Goal: Information Seeking & Learning: Check status

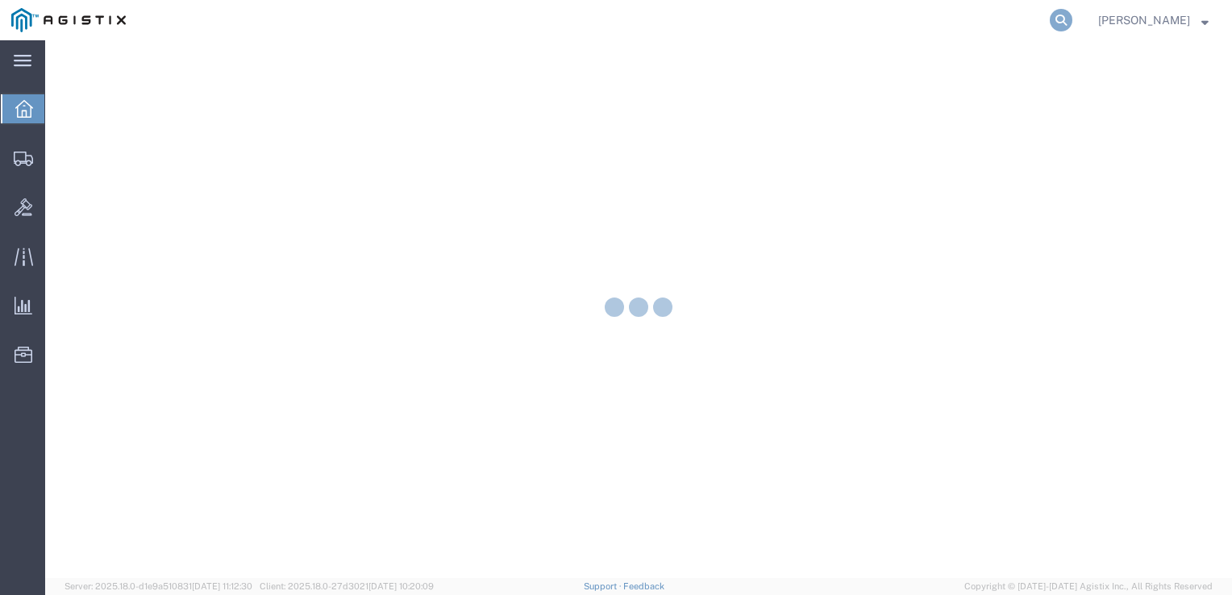
click at [1071, 24] on icon at bounding box center [1061, 20] width 23 height 23
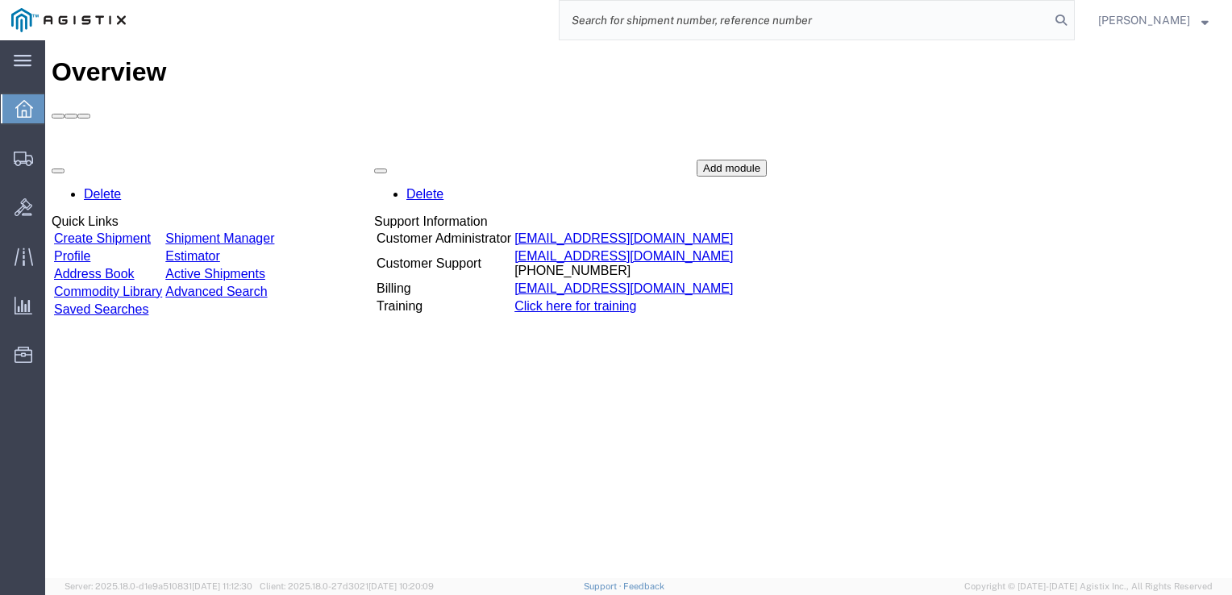
click at [274, 231] on link "Shipment Manager" at bounding box center [219, 238] width 109 height 14
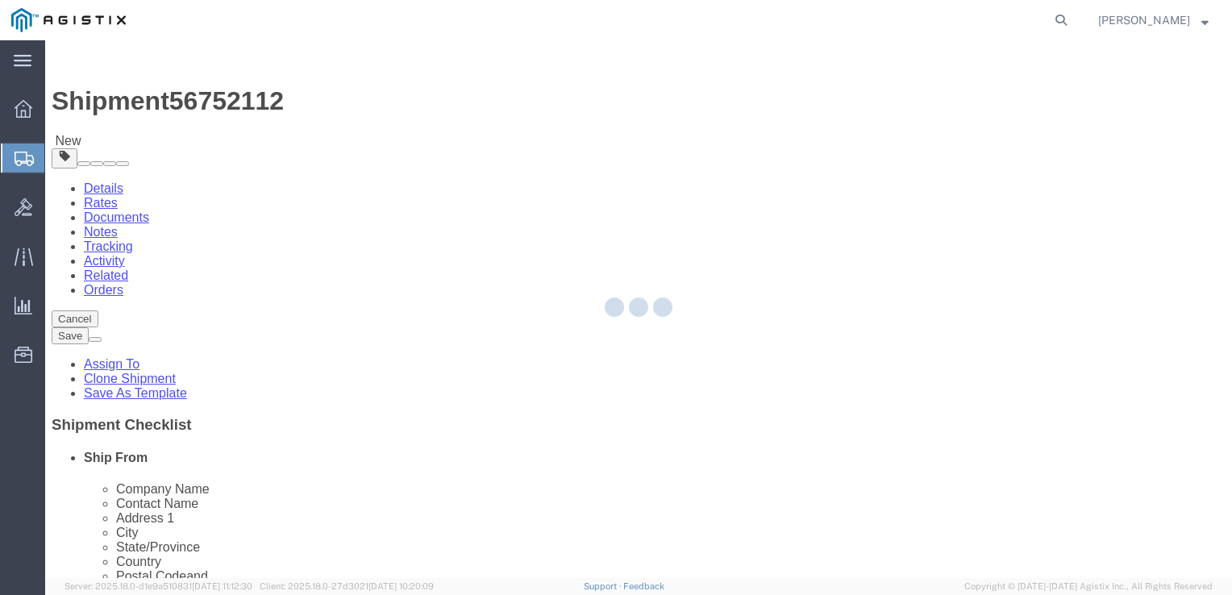
select select "34243"
select select
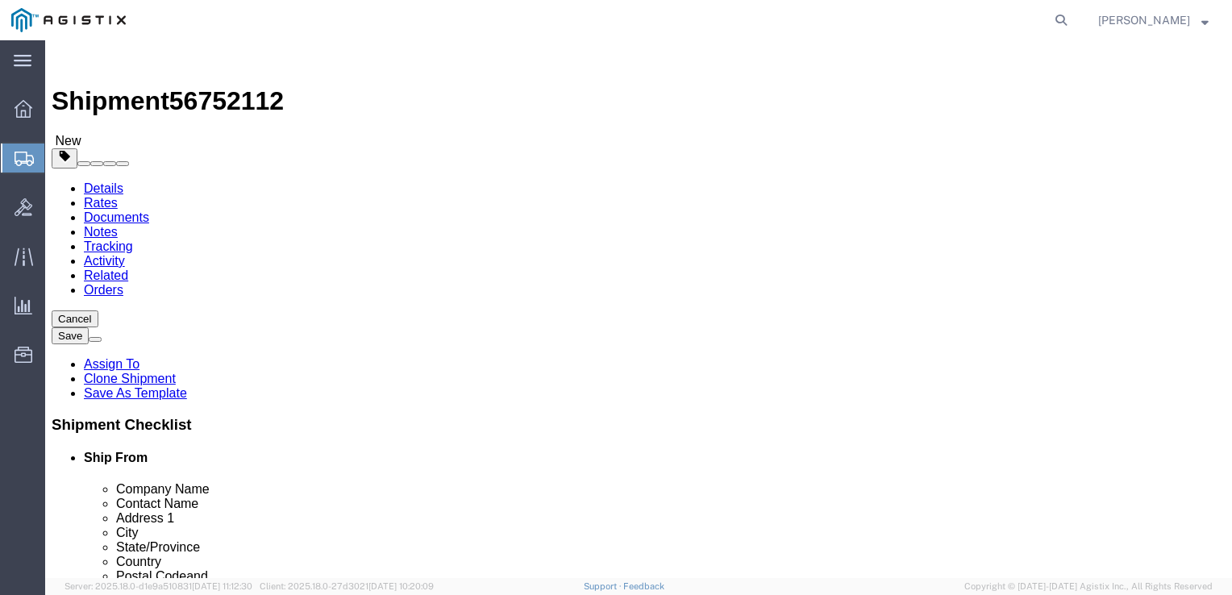
click input "[PERSON_NAME]. Bldg. 700"
drag, startPoint x: 290, startPoint y: 359, endPoint x: 121, endPoint y: 360, distance: 169.3
click div "Address [STREET_ADDRESS][PERSON_NAME] Bldg. 700"
type input "[STREET_ADDRESS][PERSON_NAME] Bldg. 700"
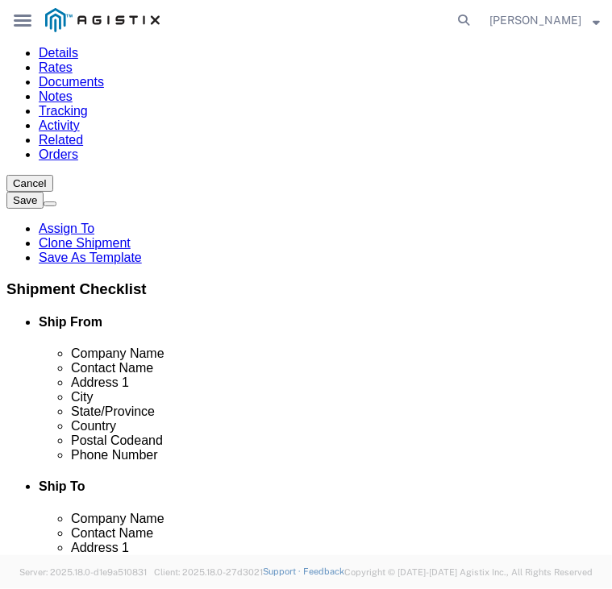
select select "MYPROFILE"
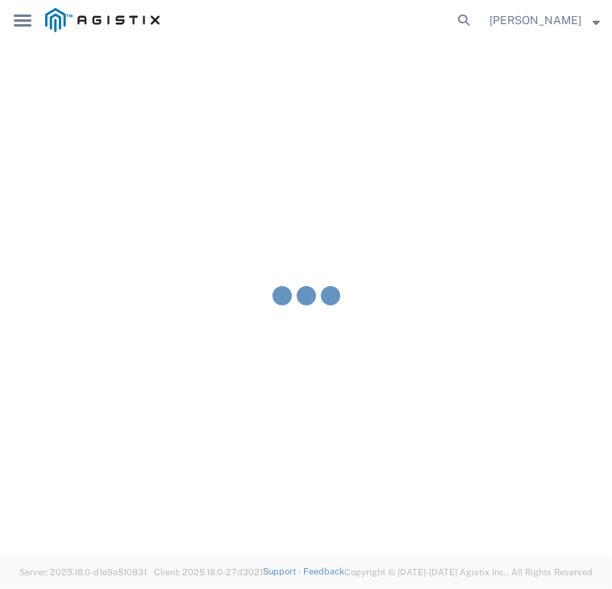
type input "USBICES-X/APIIN"
type input "[STREET_ADDRESS]"
type input "[GEOGRAPHIC_DATA]"
select select "HI"
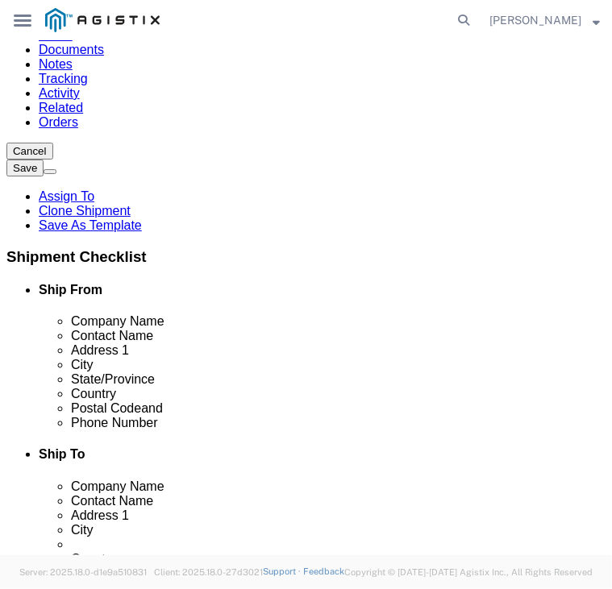
scroll to position [163, 0]
select select "34243"
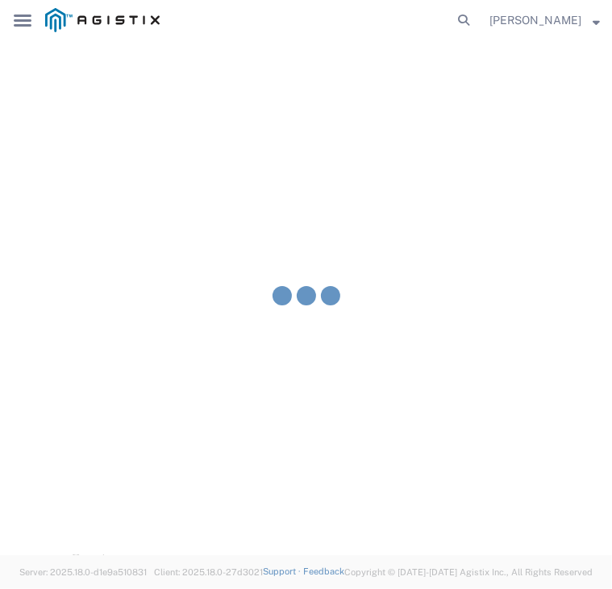
type input "USBICES-X"
type input "[PERSON_NAME]. Bldg. 700"
type input "Rm. 131"
type input "Camp [PERSON_NAME]"
select select "HI"
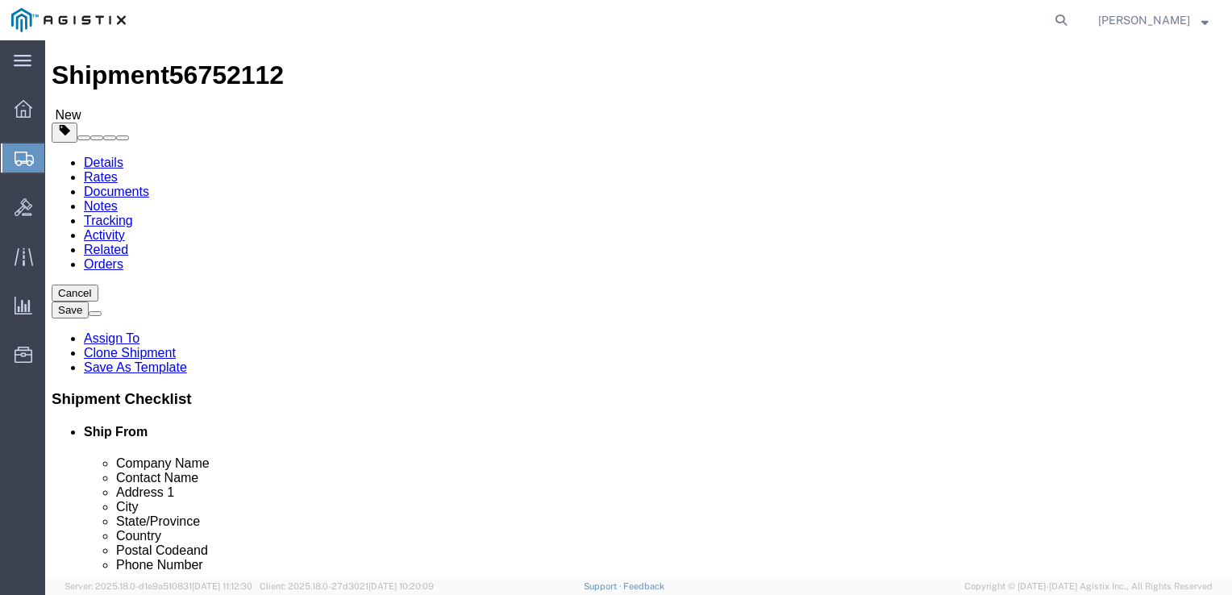
scroll to position [0, 0]
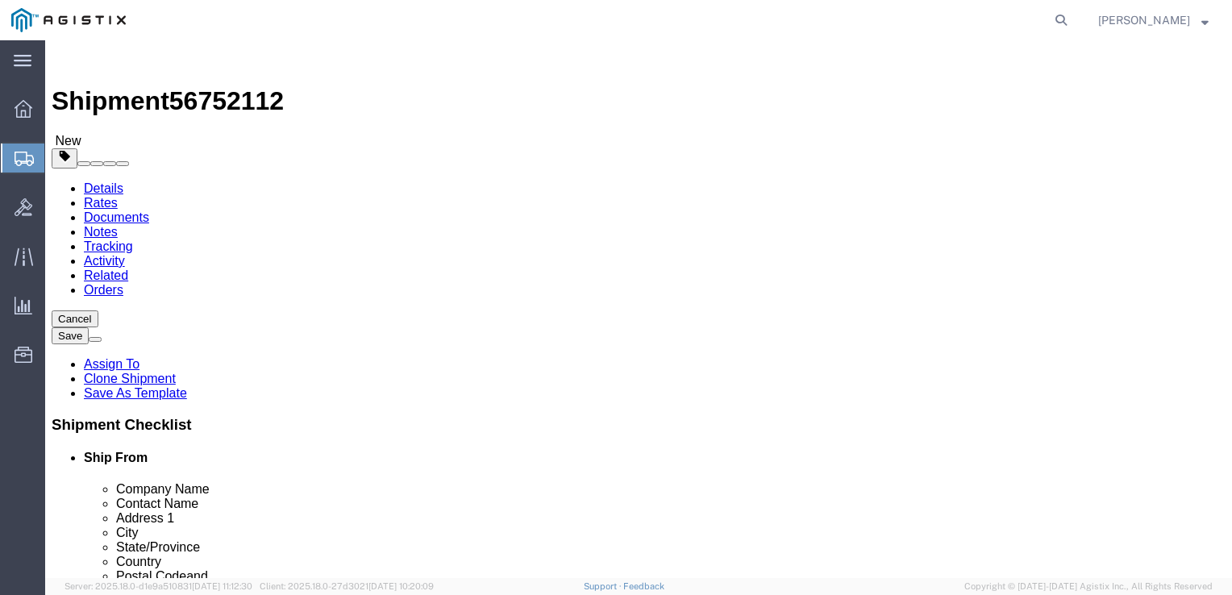
click img
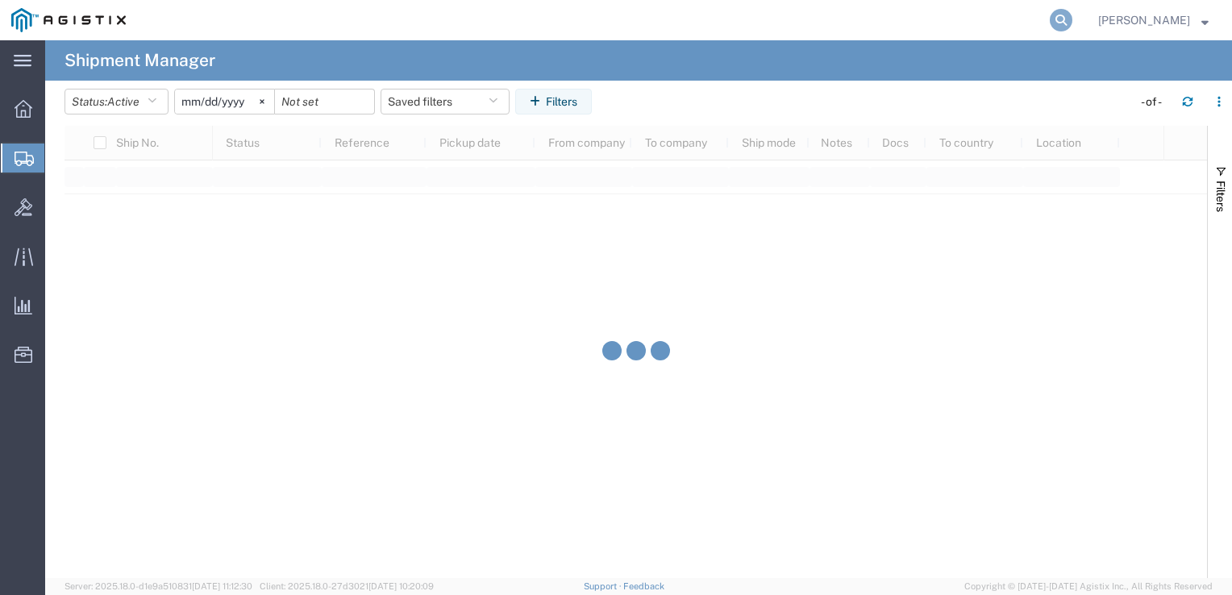
click at [1064, 19] on icon at bounding box center [1061, 20] width 23 height 23
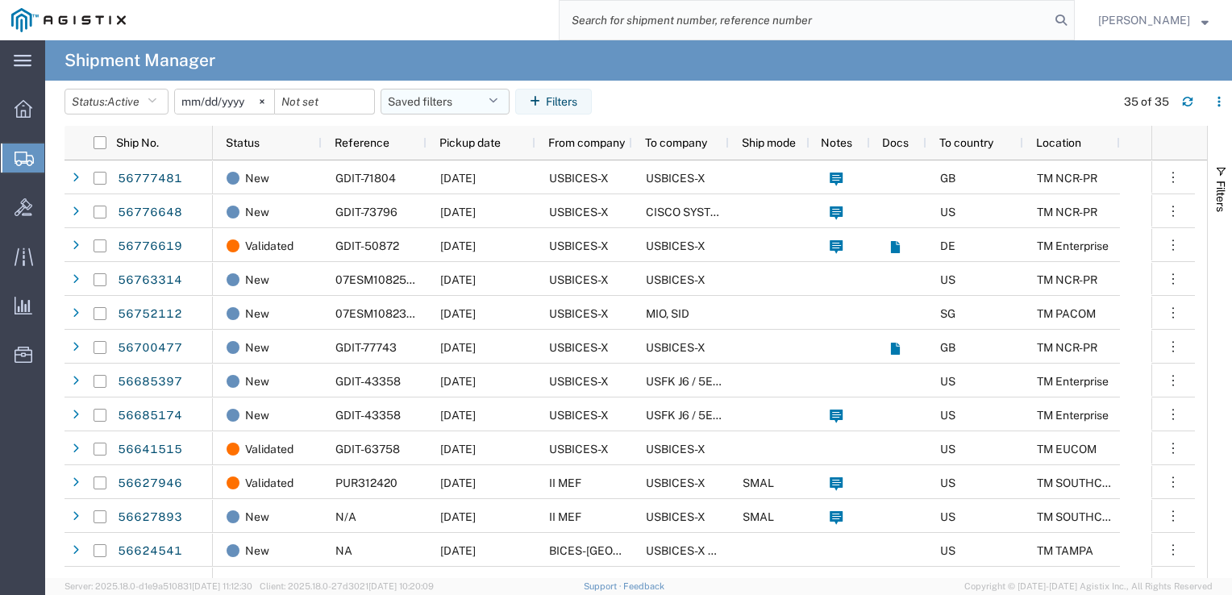
click at [417, 98] on button "Saved filters" at bounding box center [445, 102] width 129 height 26
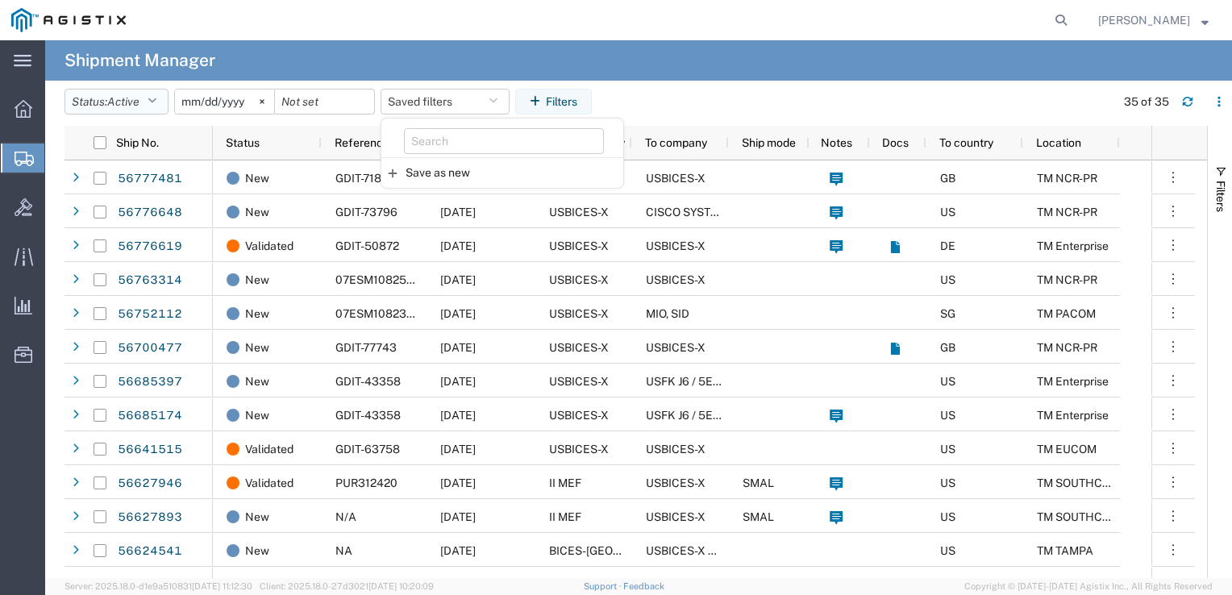
click at [132, 105] on span "Active" at bounding box center [123, 101] width 32 height 13
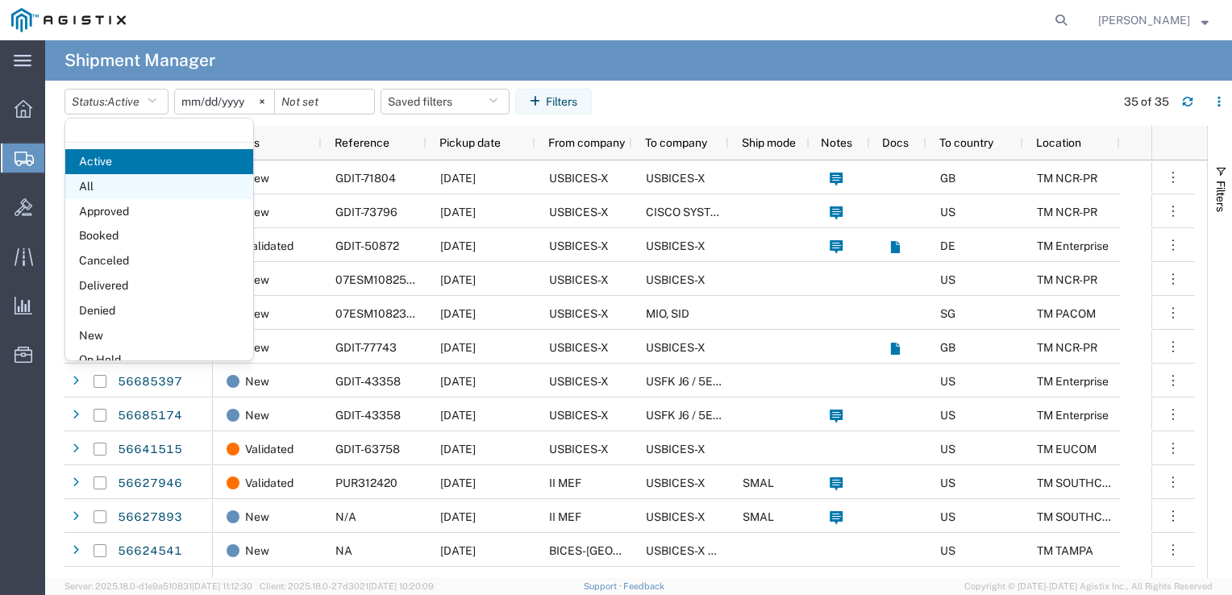
click at [176, 186] on span "All" at bounding box center [159, 186] width 188 height 25
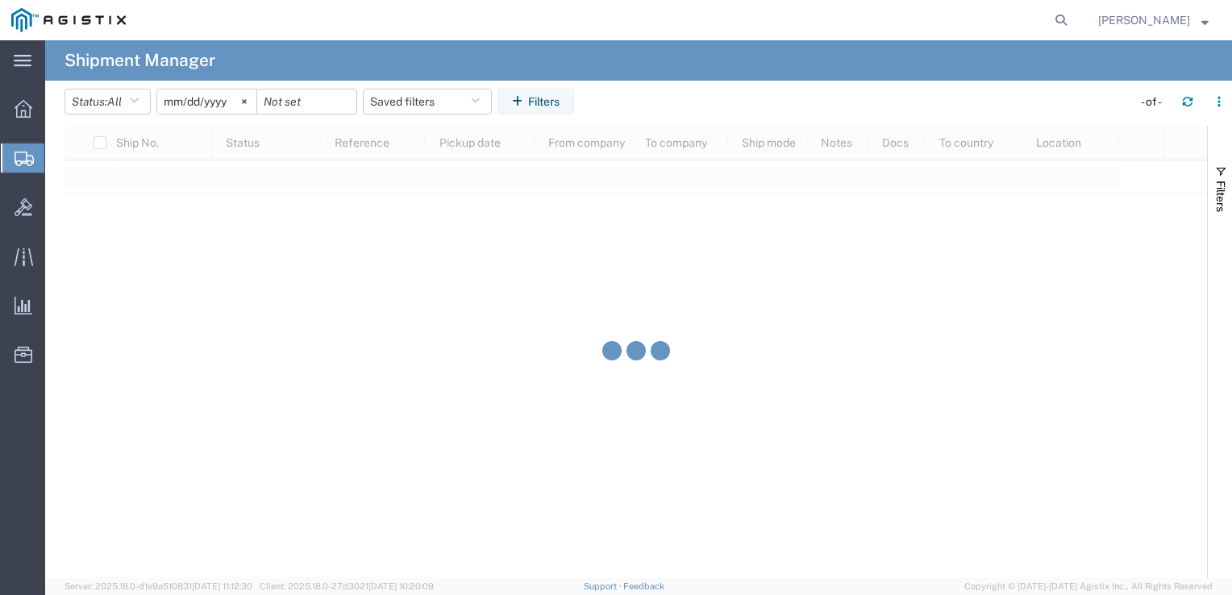
click at [589, 150] on div at bounding box center [636, 352] width 1143 height 452
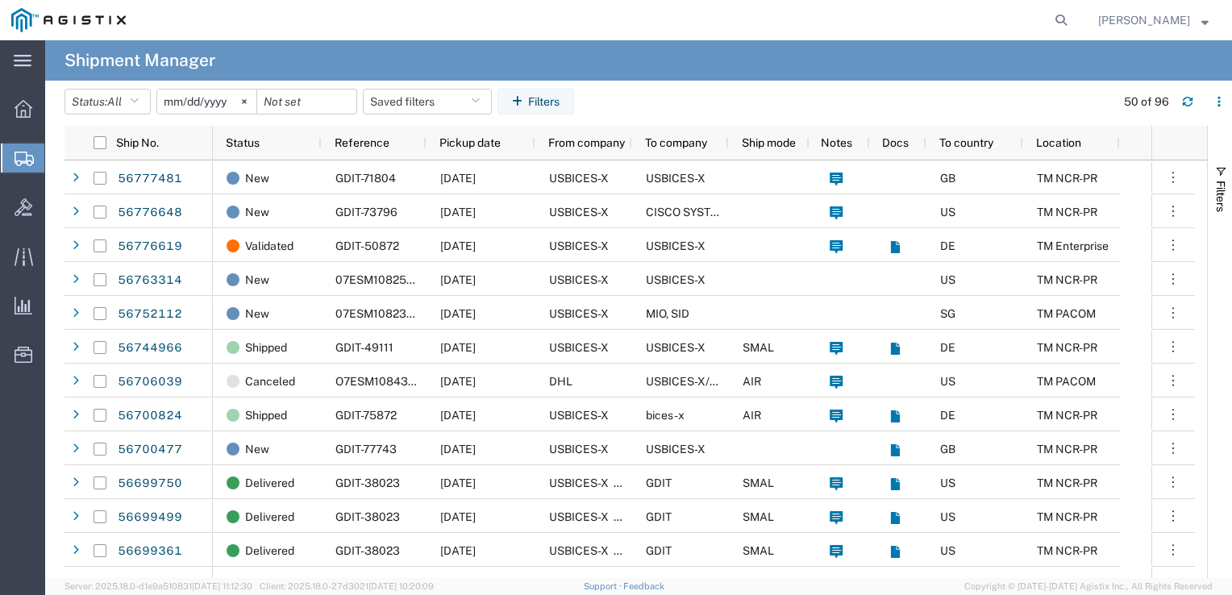
click at [589, 150] on div "From company" at bounding box center [586, 143] width 77 height 26
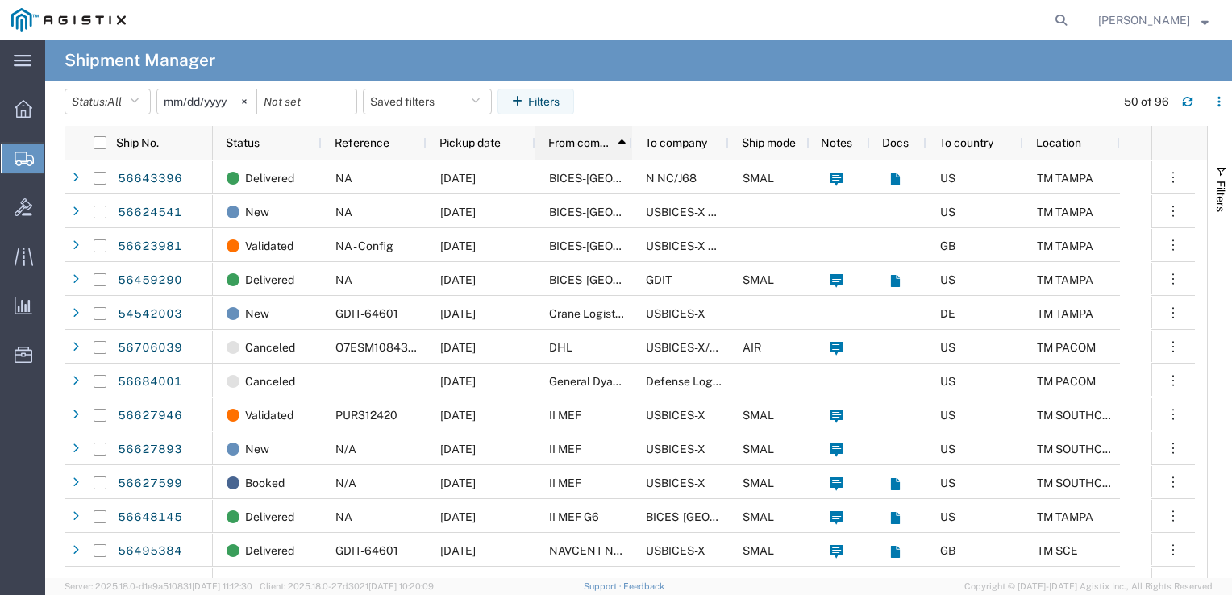
click at [599, 146] on span "From company" at bounding box center [580, 142] width 65 height 13
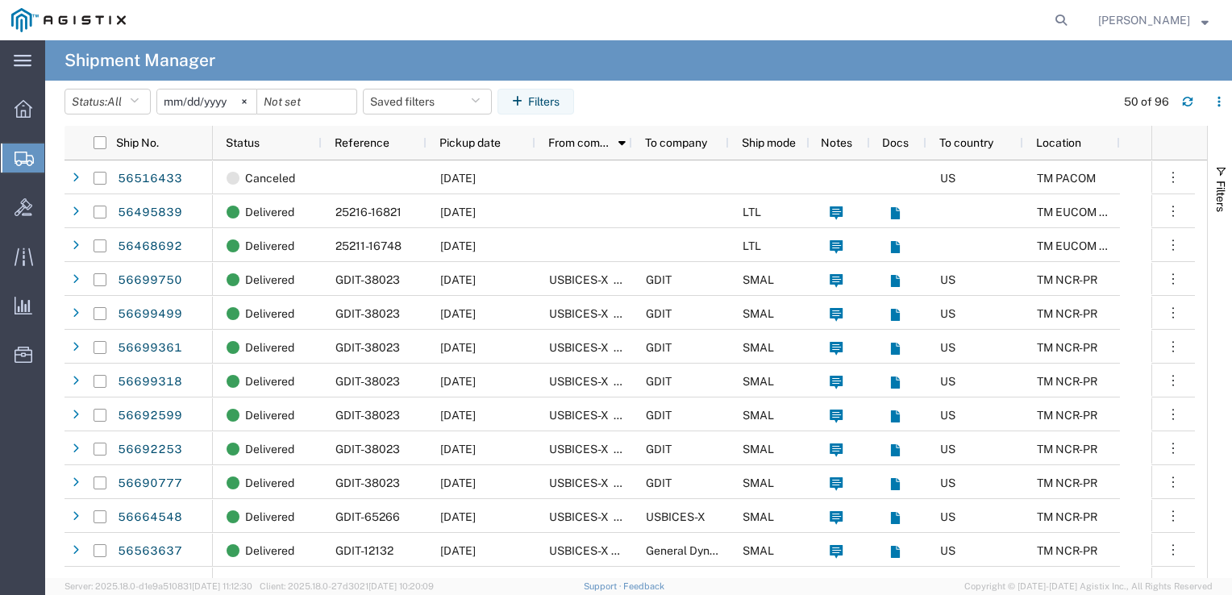
click at [1201, 210] on div "Ship No. Status Reference Pickup date From company 1 To company Ship mode Notes…" at bounding box center [636, 352] width 1143 height 452
click at [1108, 149] on div "Location" at bounding box center [1074, 143] width 77 height 26
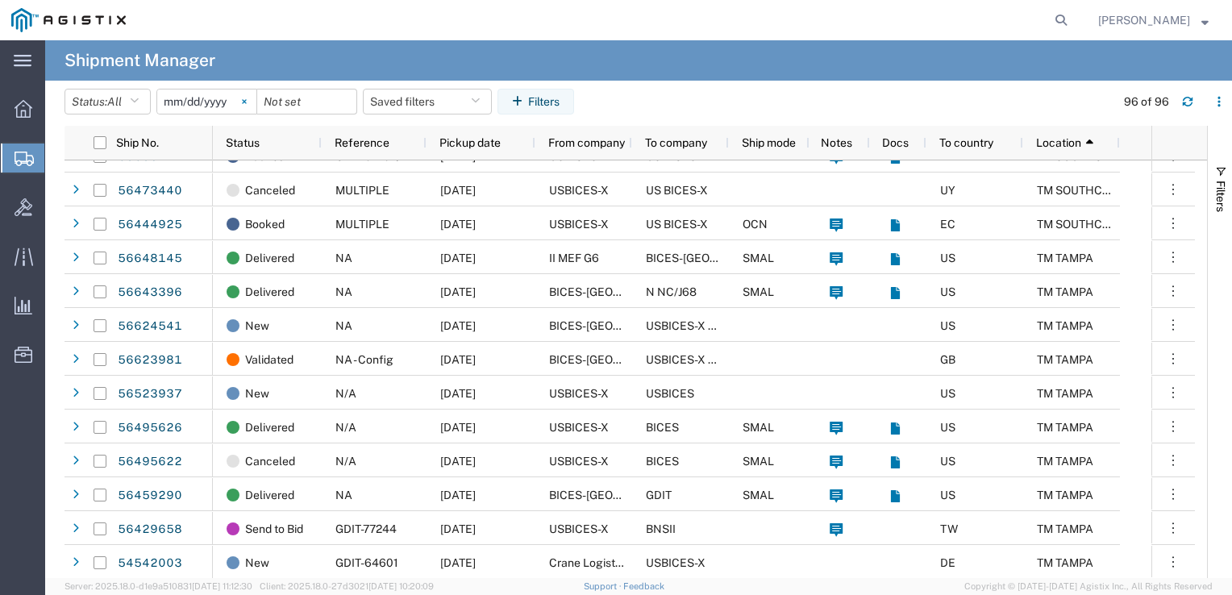
click at [256, 106] on svg-icon at bounding box center [244, 101] width 24 height 24
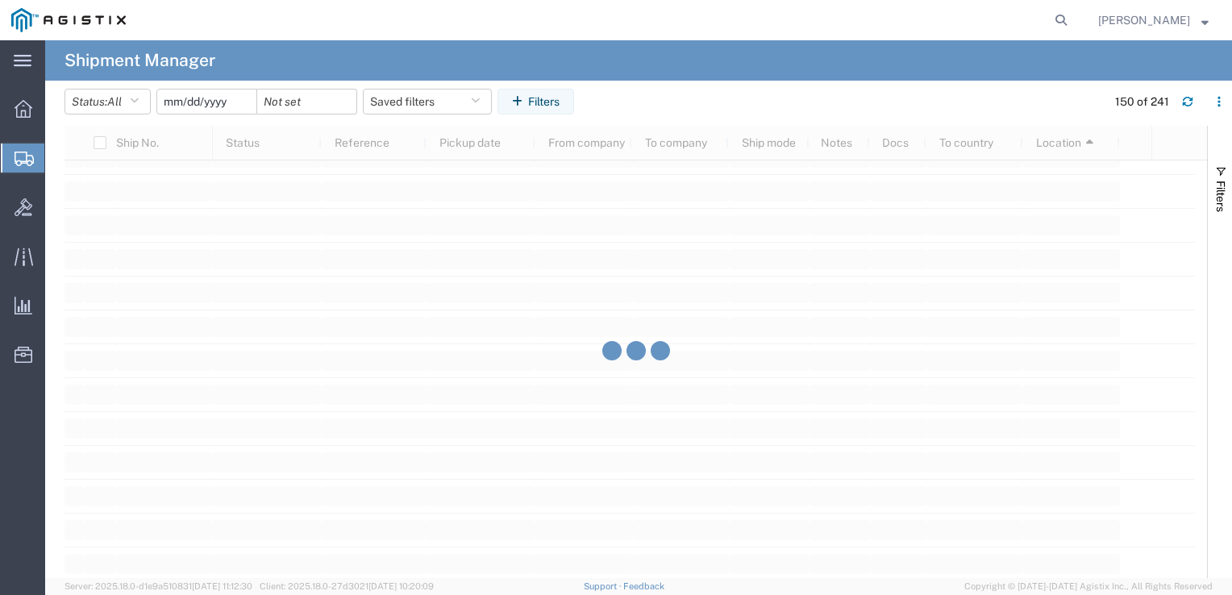
click at [229, 105] on input "date" at bounding box center [206, 101] width 99 height 24
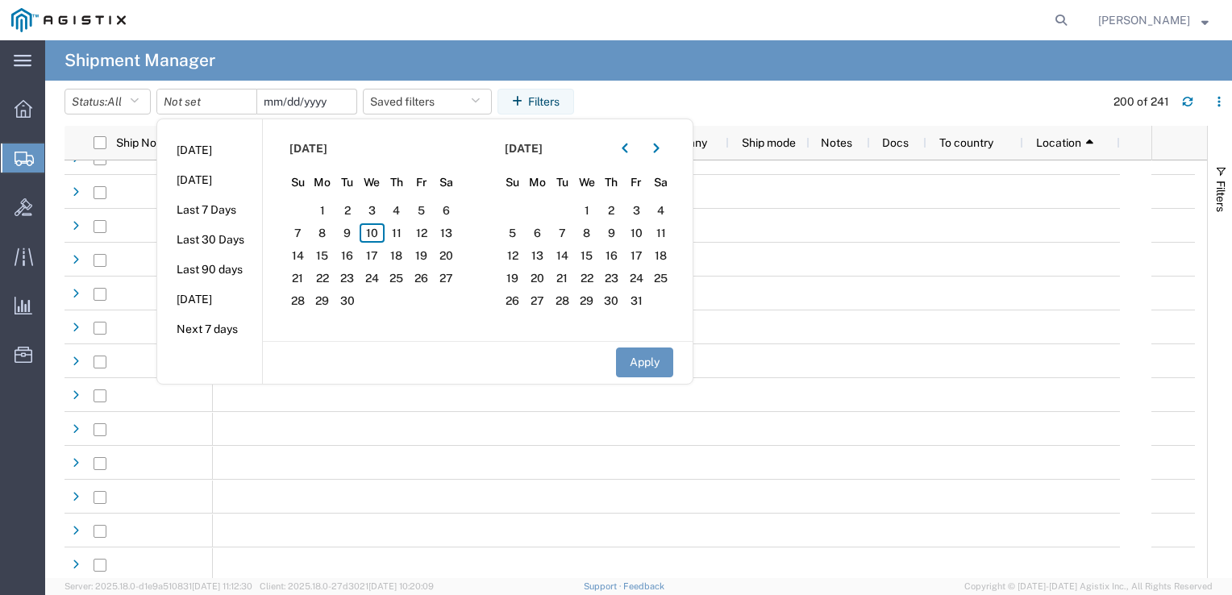
click at [305, 94] on input "date" at bounding box center [306, 101] width 99 height 24
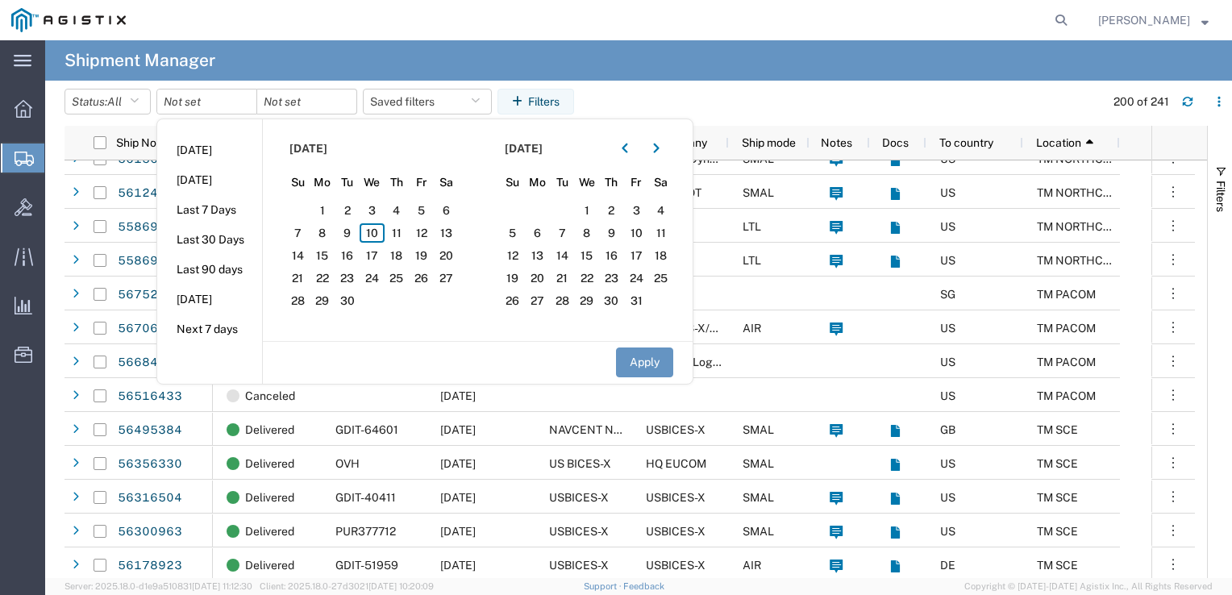
click at [1219, 321] on div "Filters" at bounding box center [1220, 352] width 24 height 452
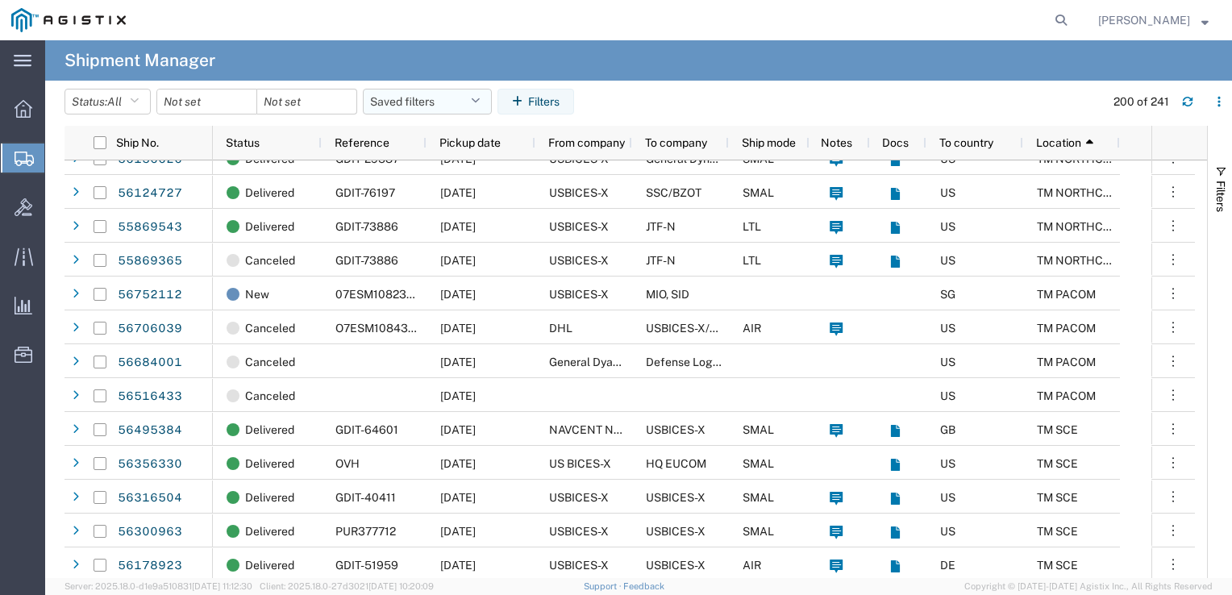
click at [433, 105] on button "Saved filters" at bounding box center [427, 102] width 129 height 26
click at [435, 144] on input "search" at bounding box center [486, 141] width 200 height 26
drag, startPoint x: 472, startPoint y: 147, endPoint x: 369, endPoint y: 142, distance: 102.5
click at [369, 142] on div "INDOPACOM" at bounding box center [485, 138] width 242 height 39
type input "PACOM"
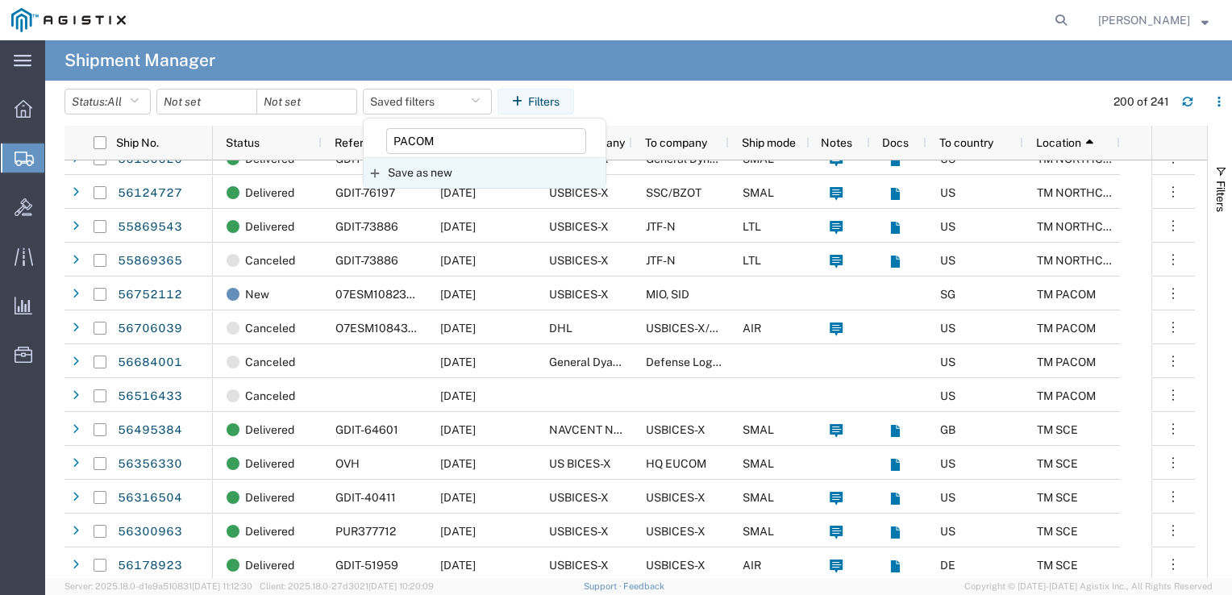
click at [452, 176] on span "Save as new" at bounding box center [420, 172] width 65 height 17
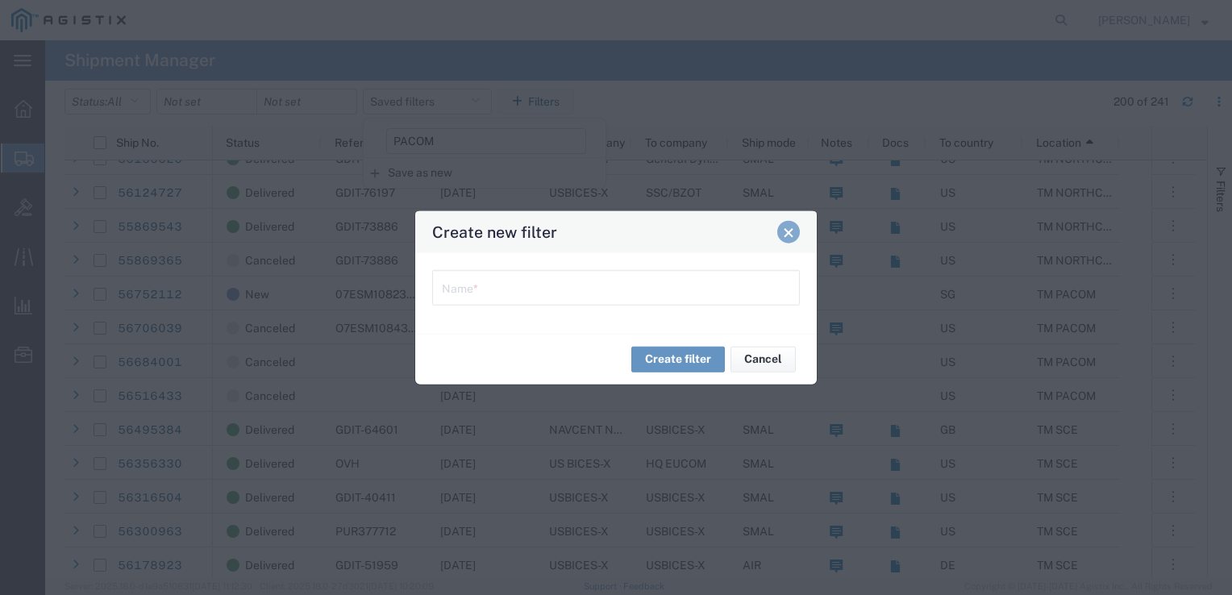
click at [793, 226] on button "Close" at bounding box center [788, 232] width 23 height 23
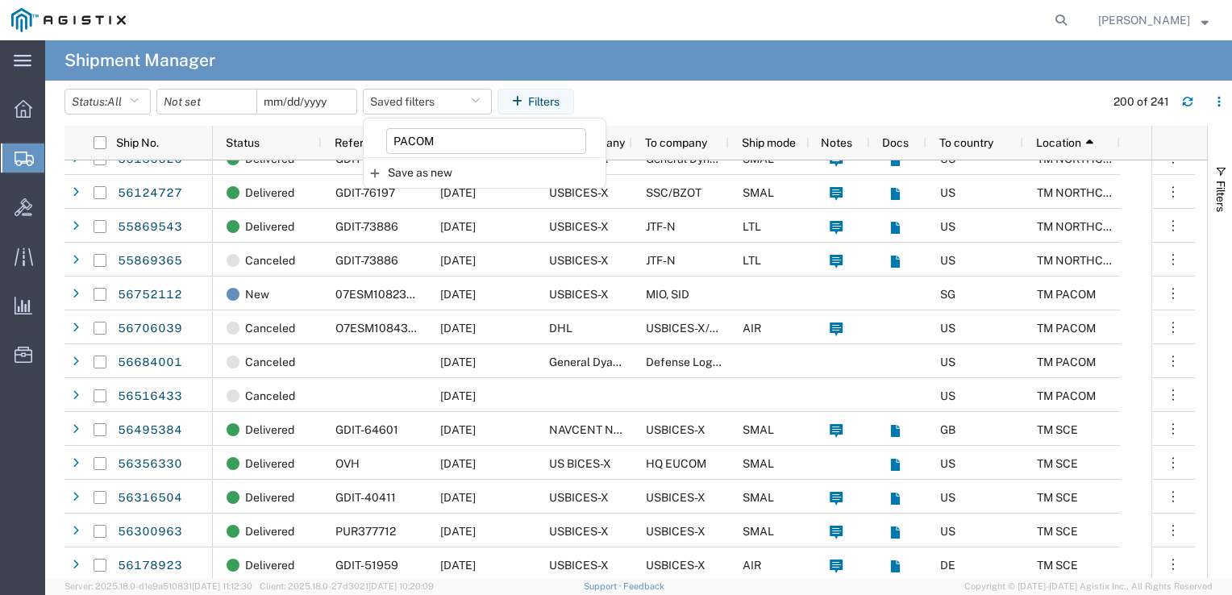
click at [328, 102] on input "date" at bounding box center [306, 101] width 99 height 24
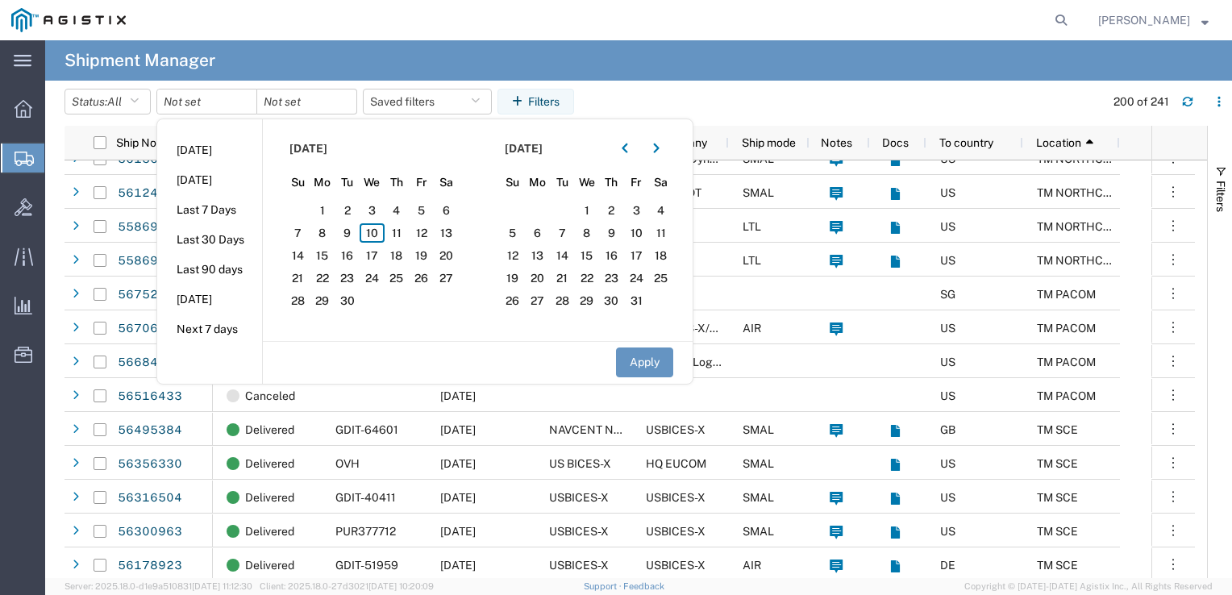
click at [684, 97] on agx-table-filter-chips "Status: All Active All Approved Booked Canceled Delivered Denied New On Hold Pe…" at bounding box center [581, 107] width 1032 height 37
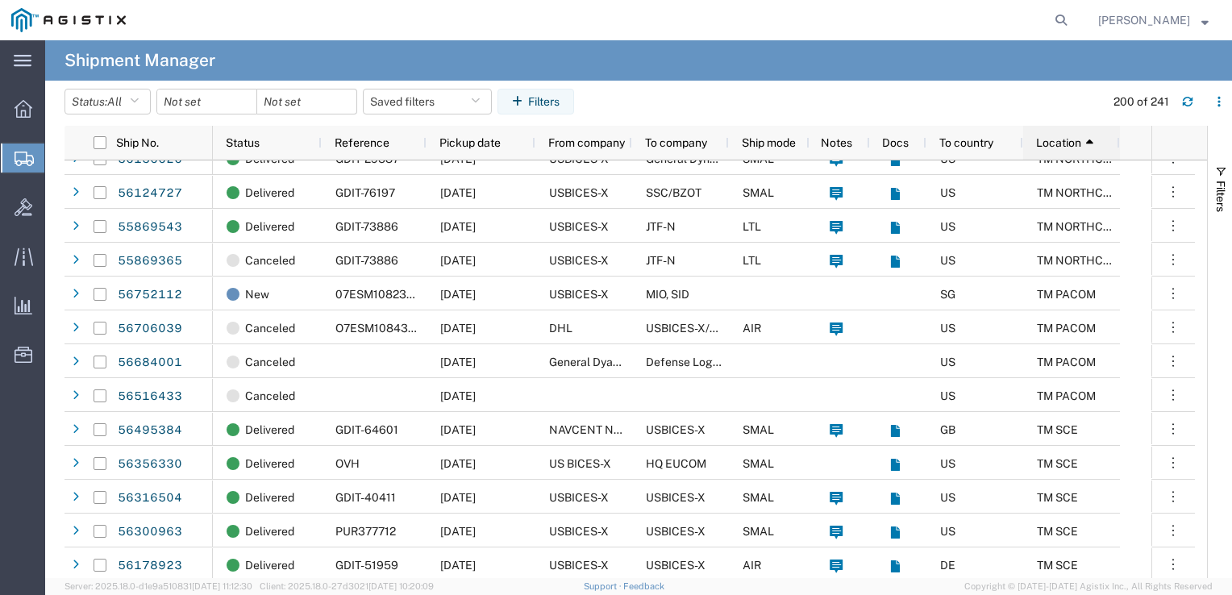
drag, startPoint x: 1068, startPoint y: 150, endPoint x: 1062, endPoint y: 144, distance: 8.6
click at [1062, 144] on span "Location" at bounding box center [1058, 142] width 45 height 13
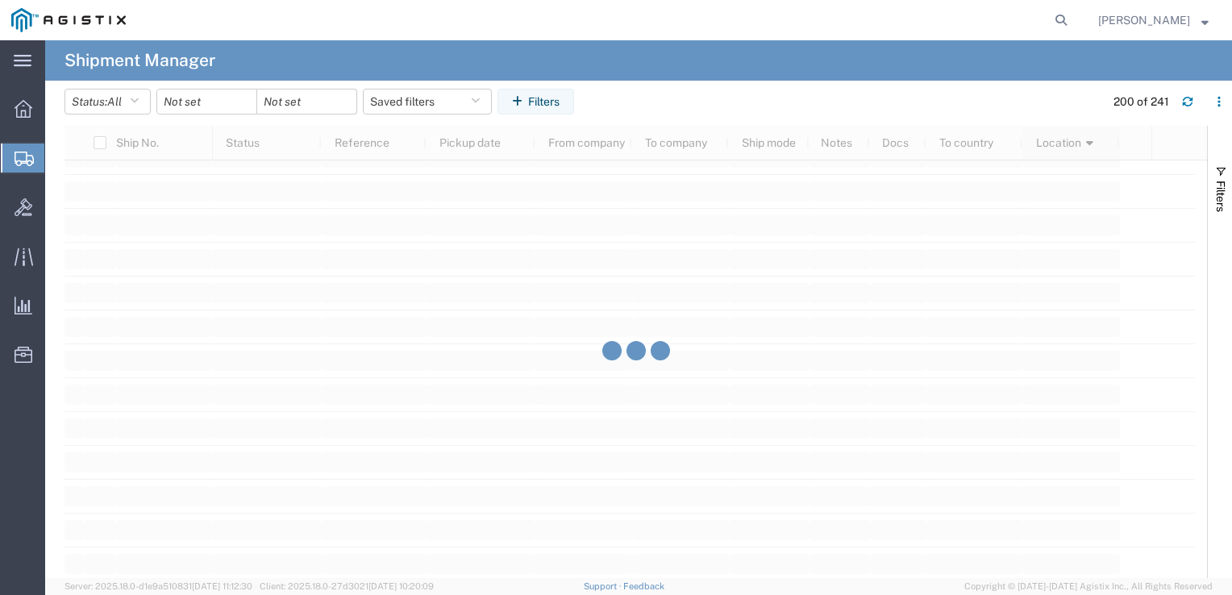
click at [1062, 144] on div at bounding box center [636, 352] width 1143 height 452
click at [1226, 192] on span "Filters" at bounding box center [1220, 196] width 13 height 31
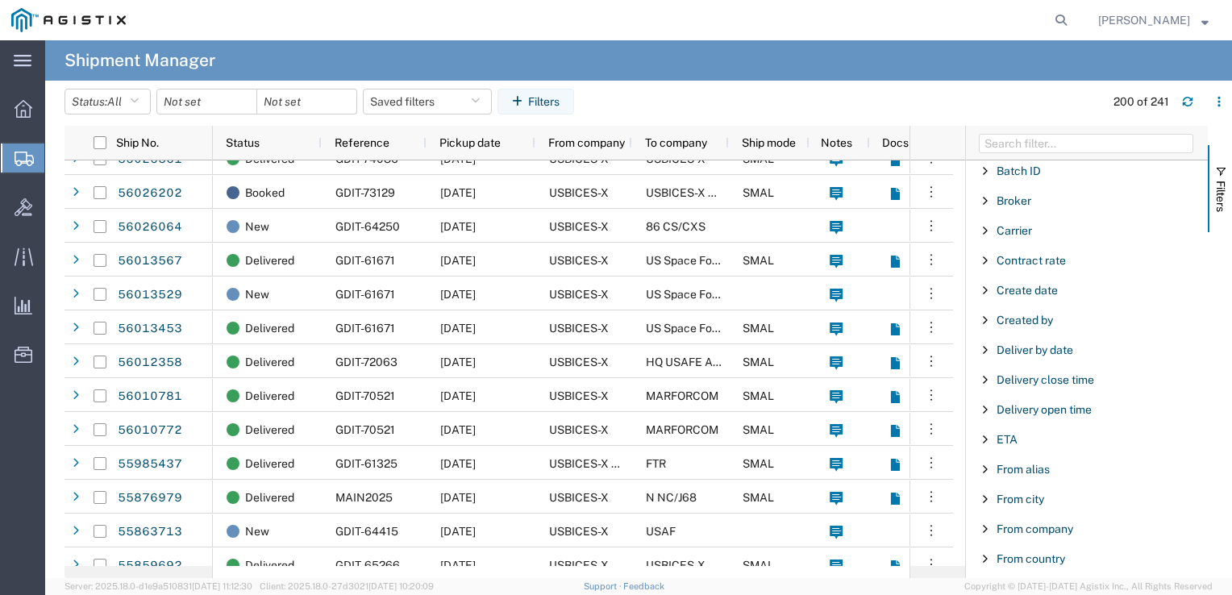
scroll to position [194, 0]
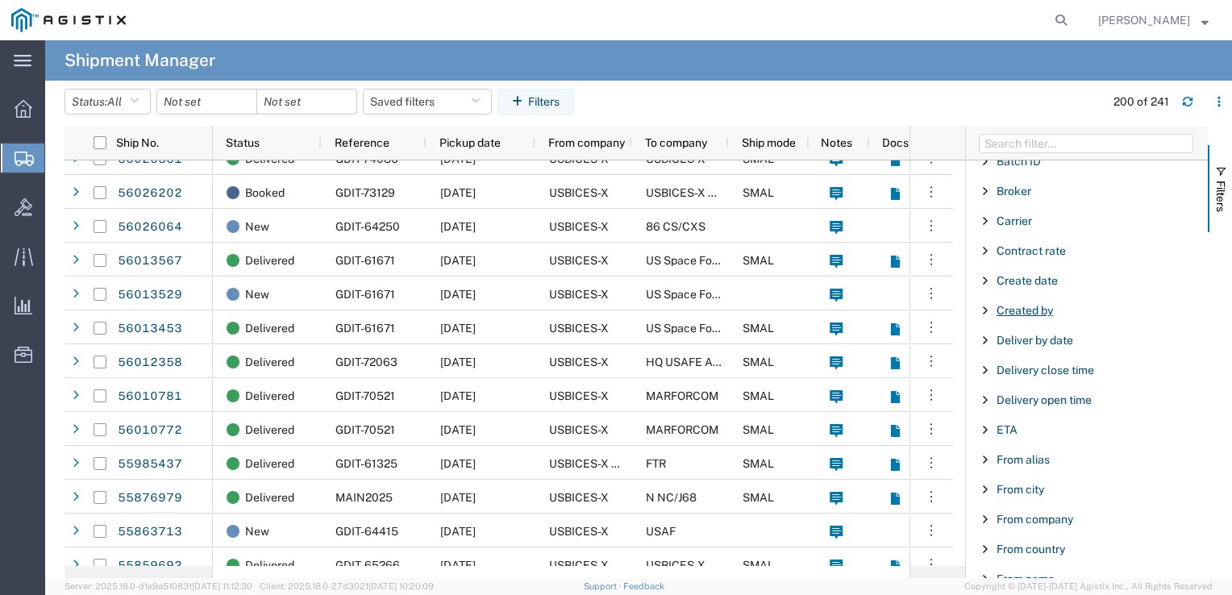
click at [1033, 306] on span "Created by" at bounding box center [1025, 310] width 56 height 13
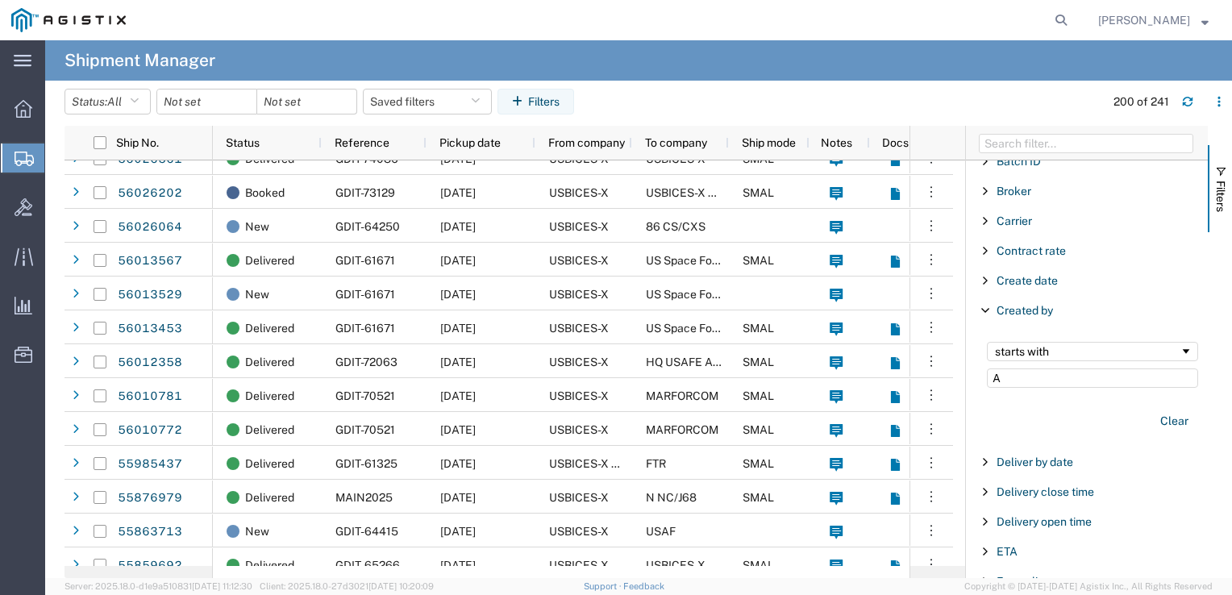
click at [1026, 373] on input "A" at bounding box center [1092, 377] width 211 height 19
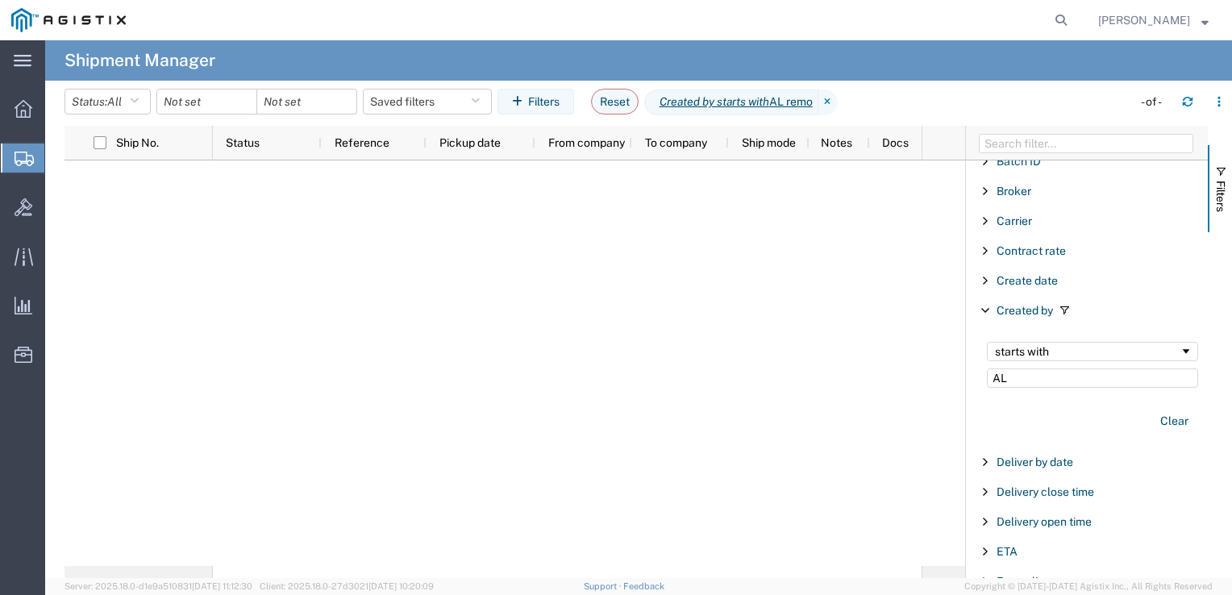
type input "A"
type input "R"
type input "A"
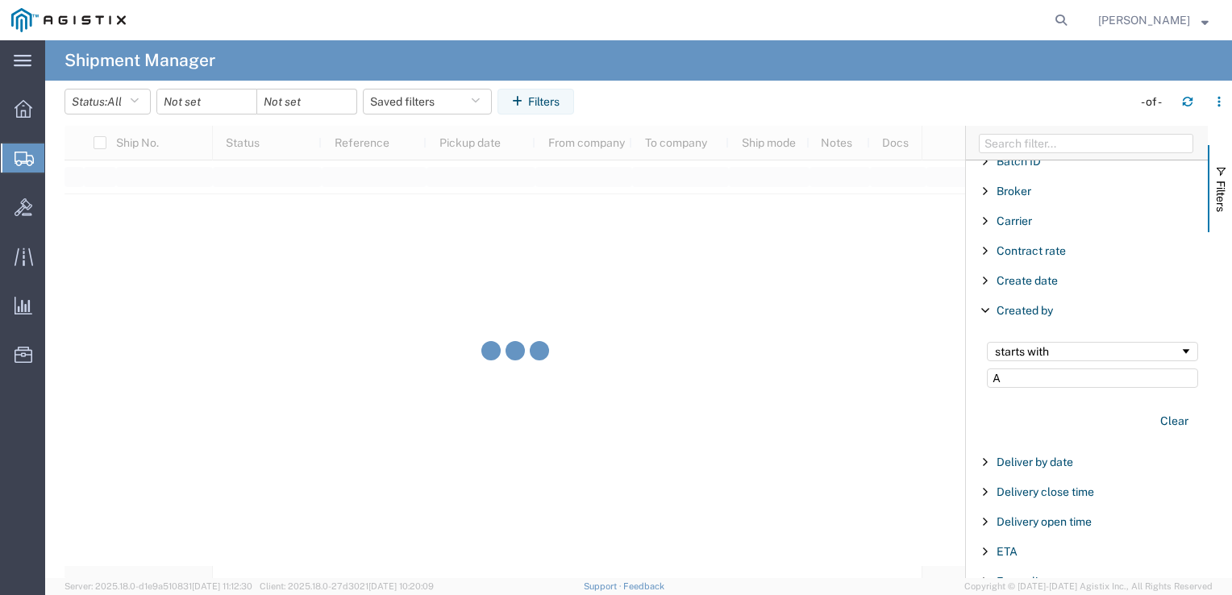
type input "Al"
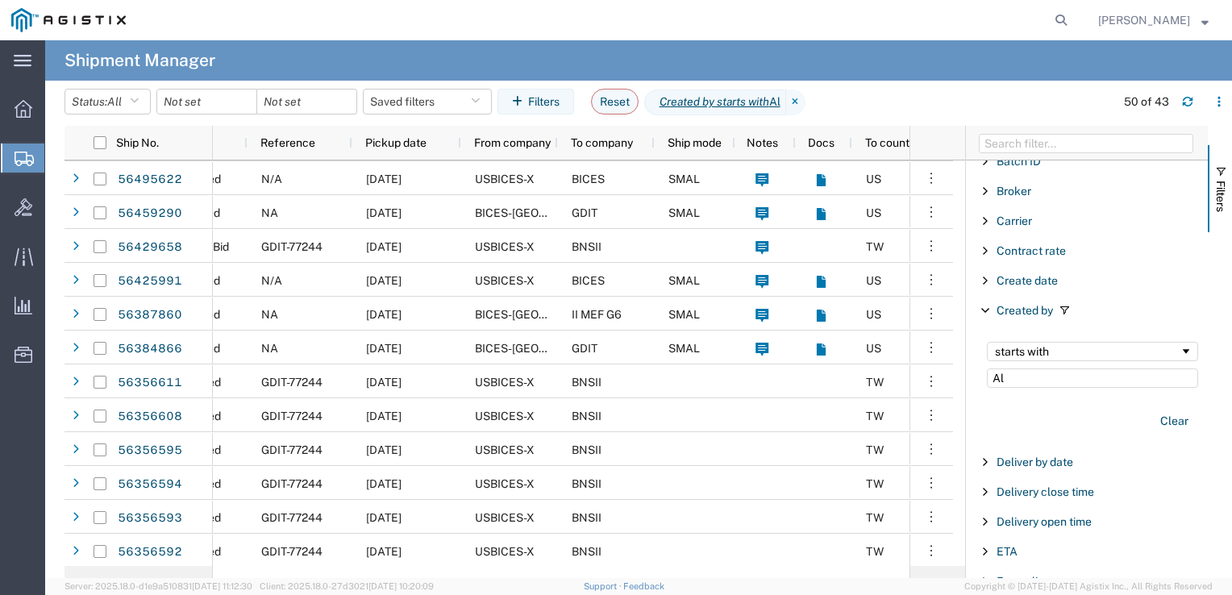
scroll to position [0, 149]
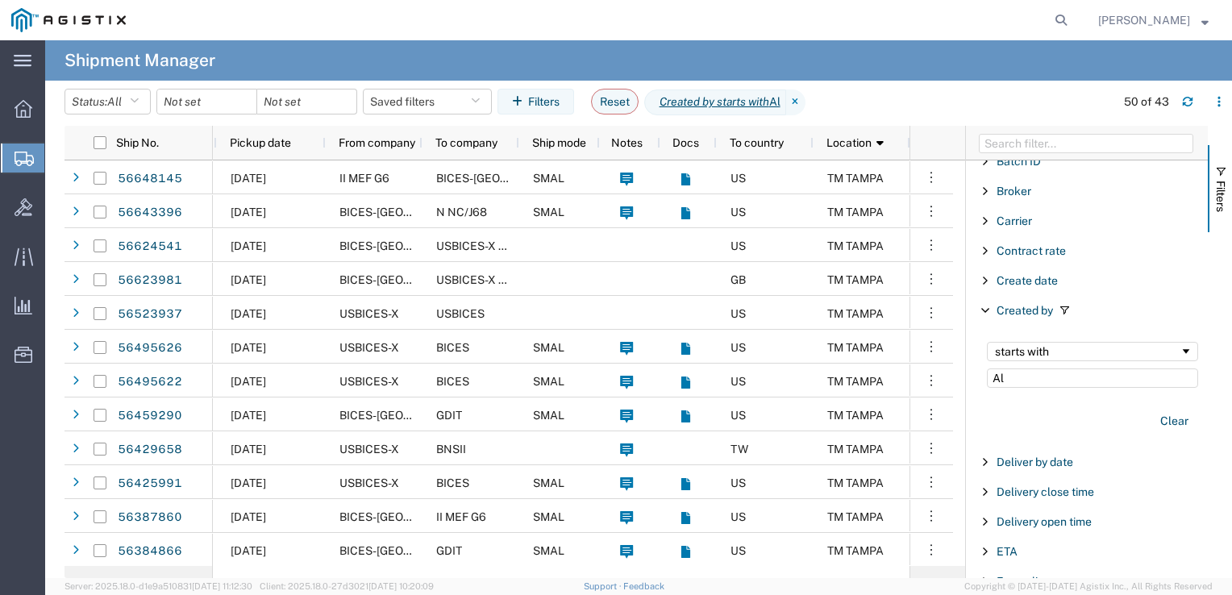
click at [1031, 369] on input "Al" at bounding box center [1092, 377] width 211 height 19
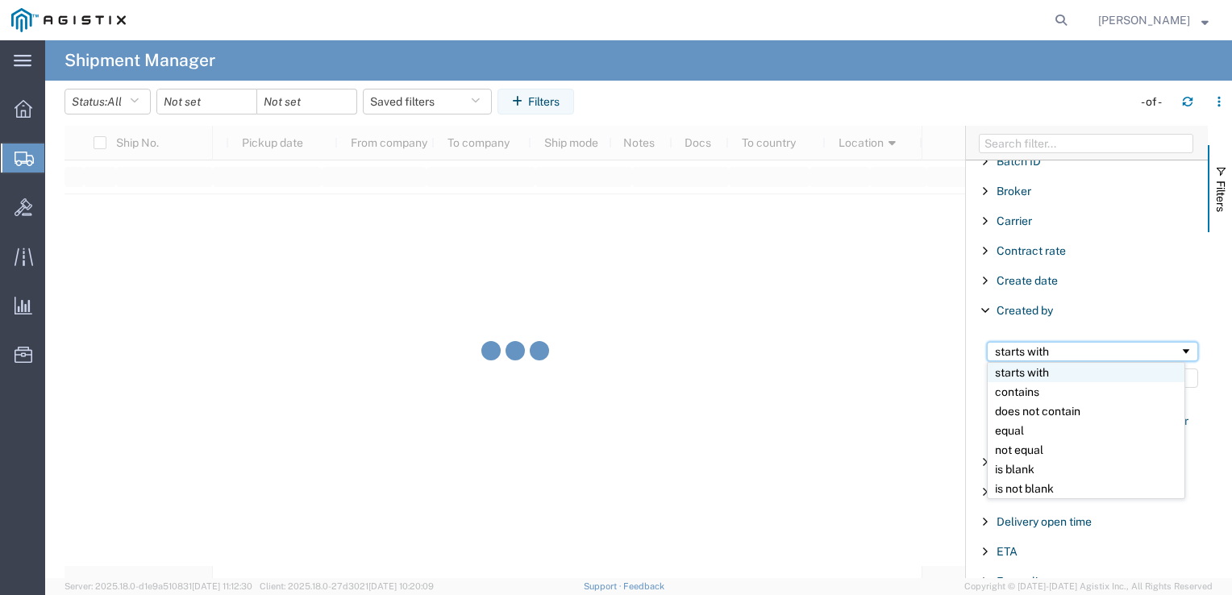
click at [1036, 356] on div "starts with" at bounding box center [1092, 351] width 211 height 19
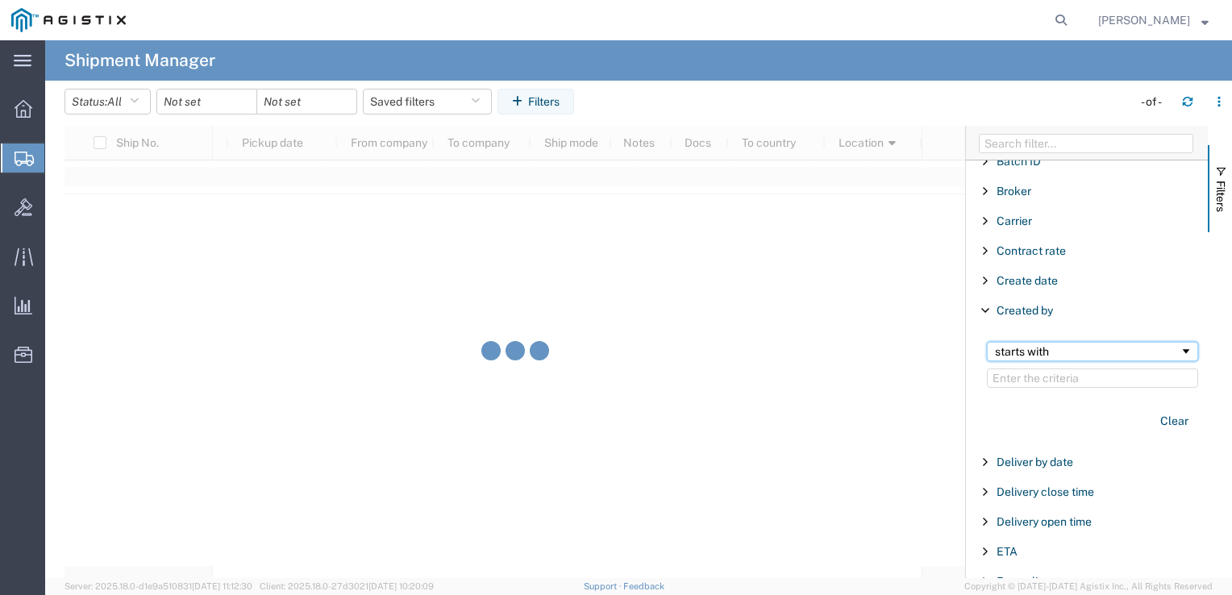
click at [1036, 356] on div "starts with" at bounding box center [1092, 351] width 211 height 19
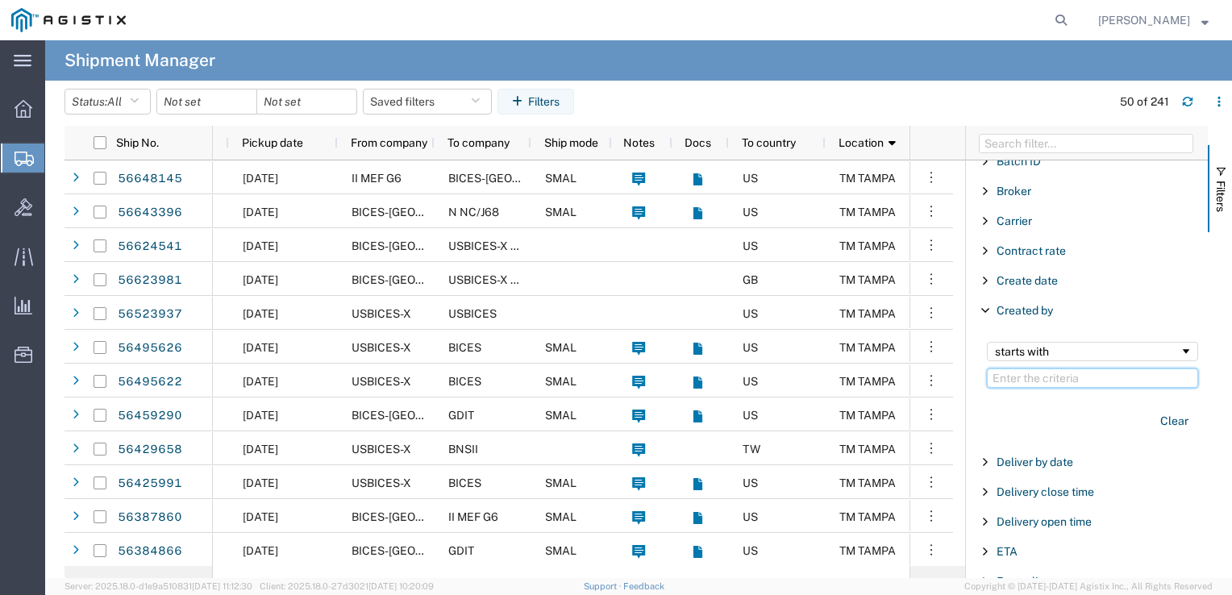
click at [1005, 376] on input "Filter Value" at bounding box center [1092, 377] width 211 height 19
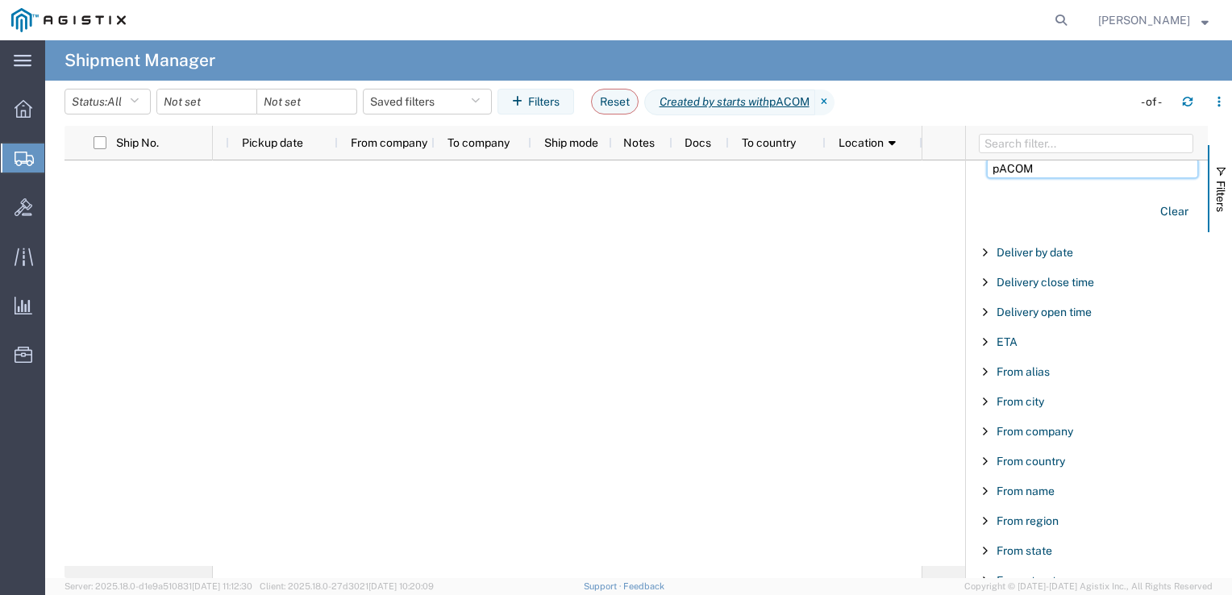
type input "pACOM"
drag, startPoint x: 1055, startPoint y: 176, endPoint x: 1158, endPoint y: 211, distance: 109.1
click at [1158, 211] on form "starts with pACOM Clear" at bounding box center [1092, 179] width 231 height 112
click at [1158, 211] on button "Clear" at bounding box center [1175, 211] width 48 height 27
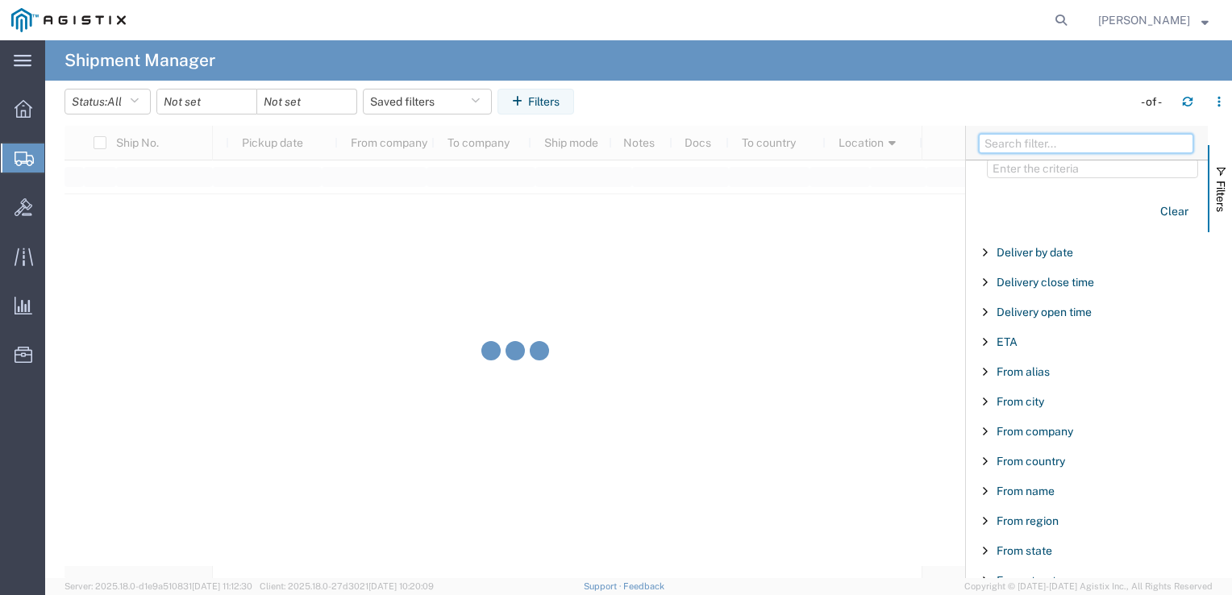
click at [1079, 144] on input "Filter Columns Input" at bounding box center [1086, 143] width 214 height 19
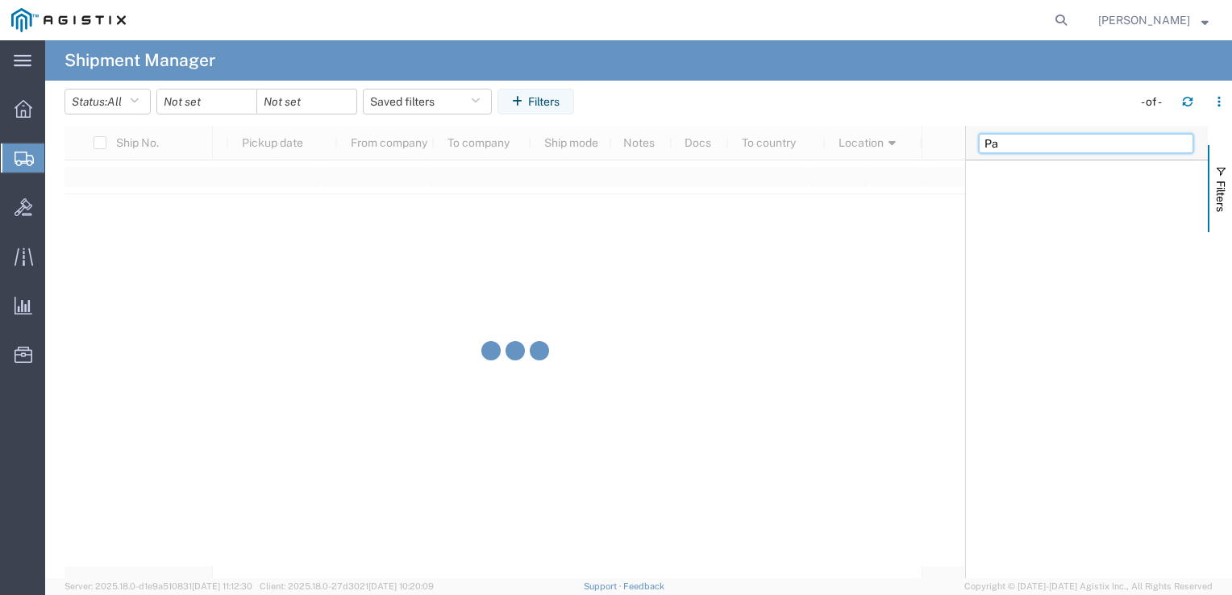
type input "P"
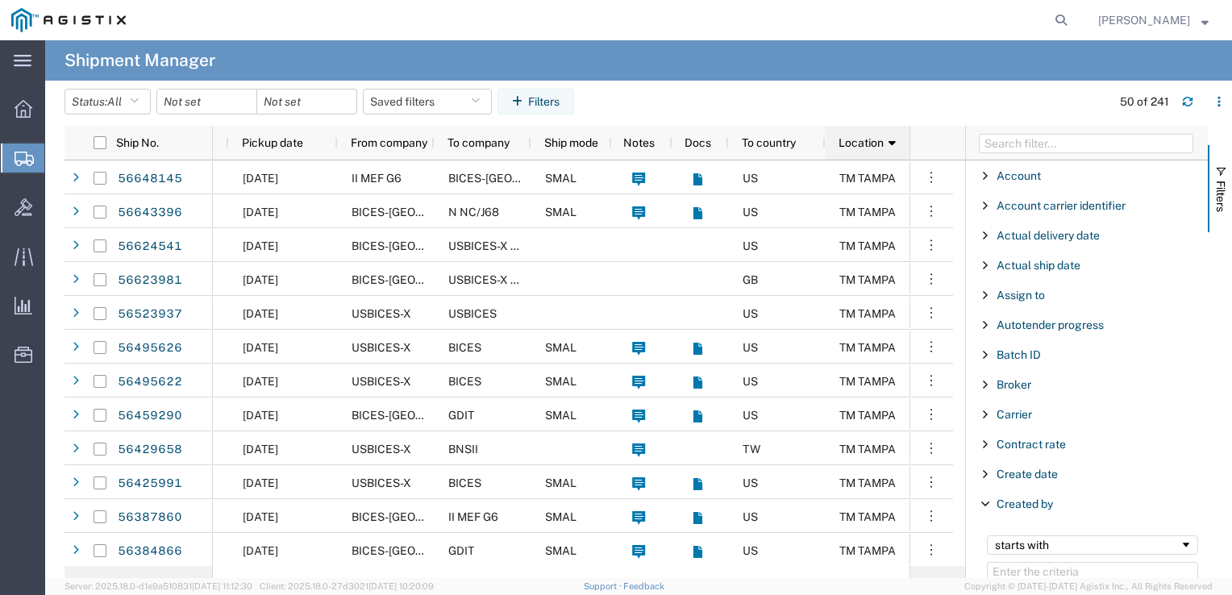
click at [897, 142] on div "Location 1" at bounding box center [877, 143] width 77 height 26
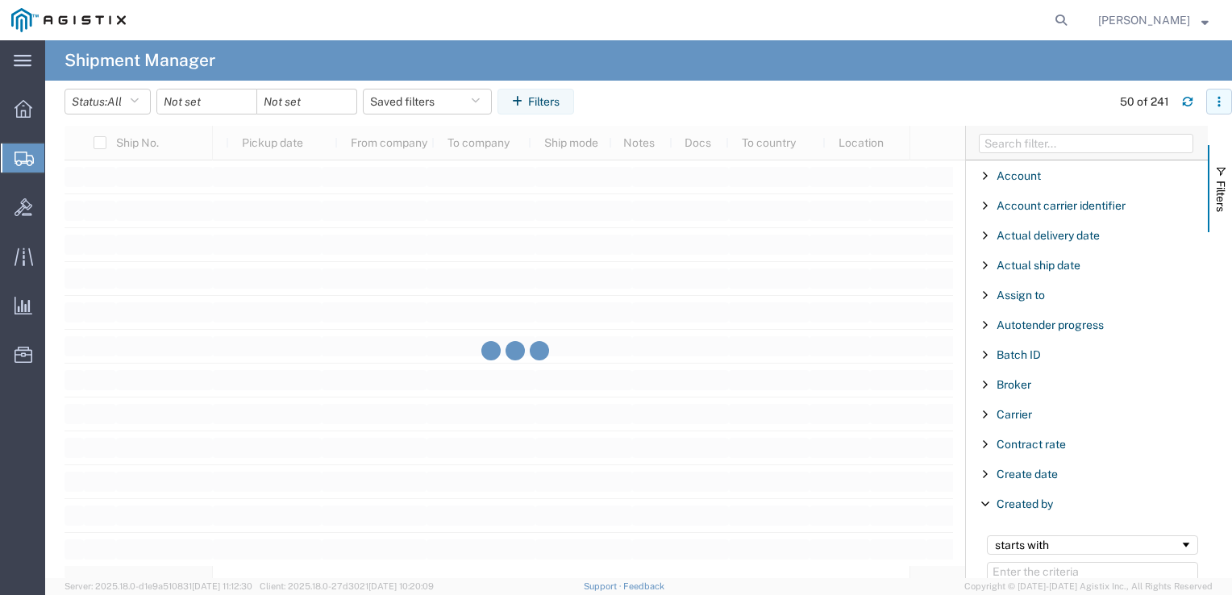
click at [1226, 105] on button "button" at bounding box center [1219, 102] width 26 height 26
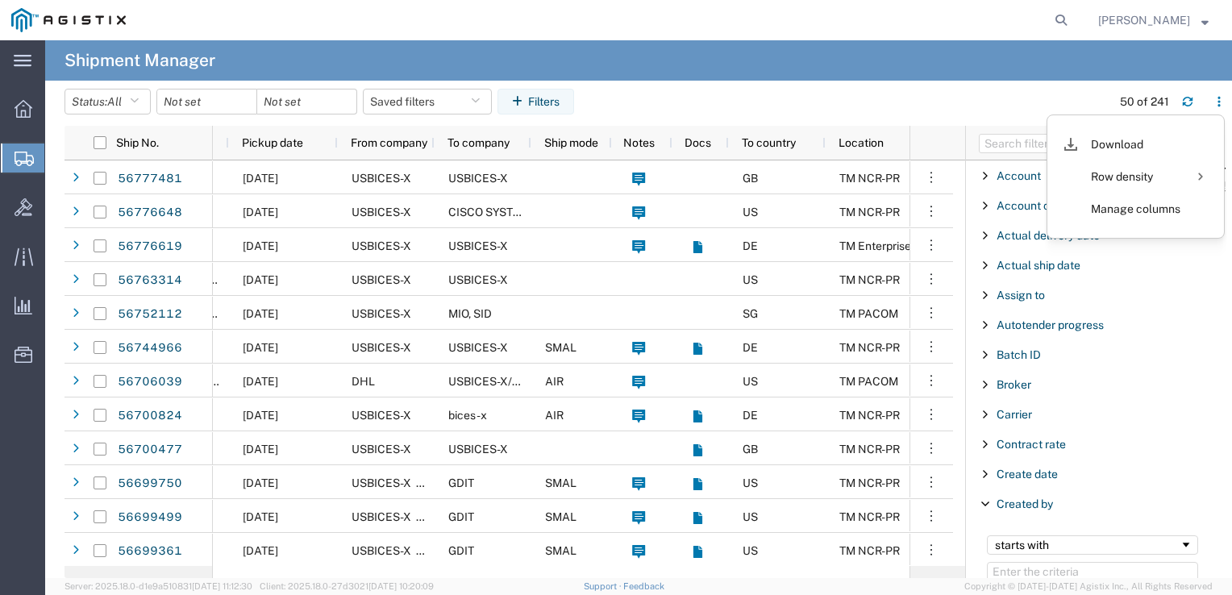
click at [1064, 32] on form at bounding box center [1062, 20] width 26 height 40
click at [1064, 27] on icon at bounding box center [1061, 20] width 23 height 23
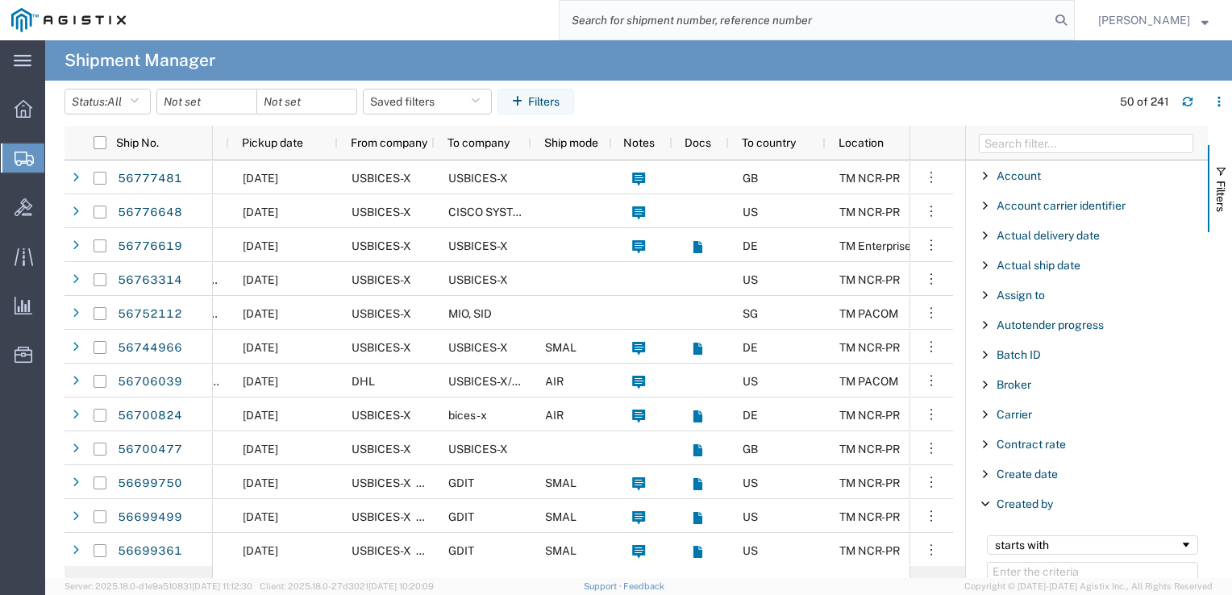
click at [868, 18] on input "search" at bounding box center [805, 20] width 490 height 39
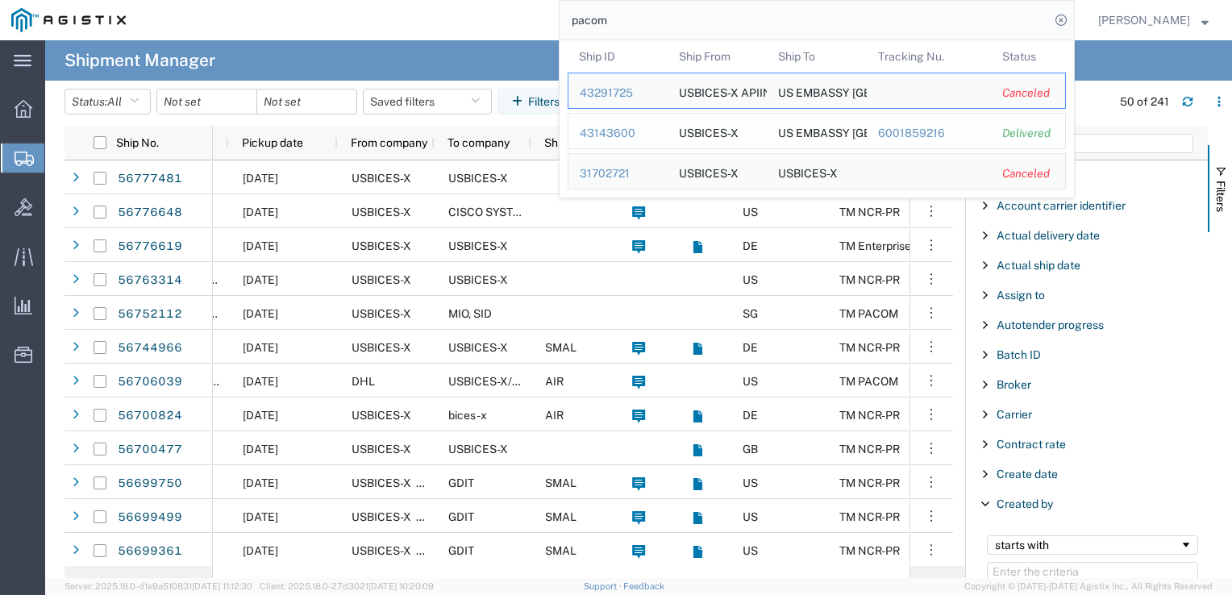
click at [635, 132] on div "43143600" at bounding box center [618, 133] width 77 height 17
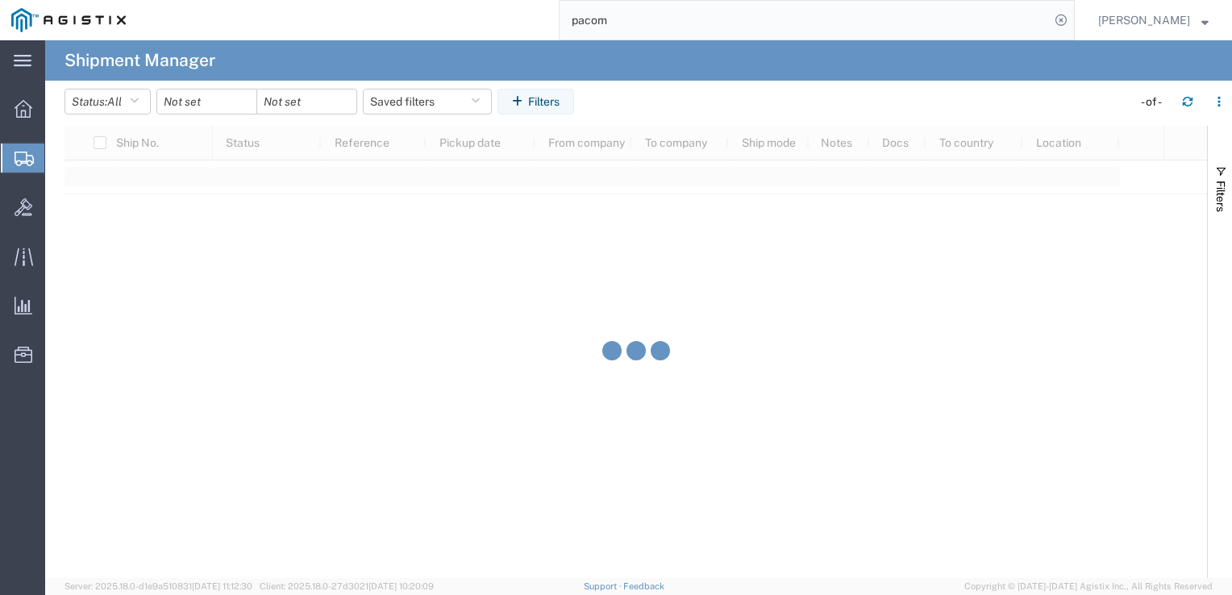
click at [678, 30] on input "pacom" at bounding box center [805, 20] width 490 height 39
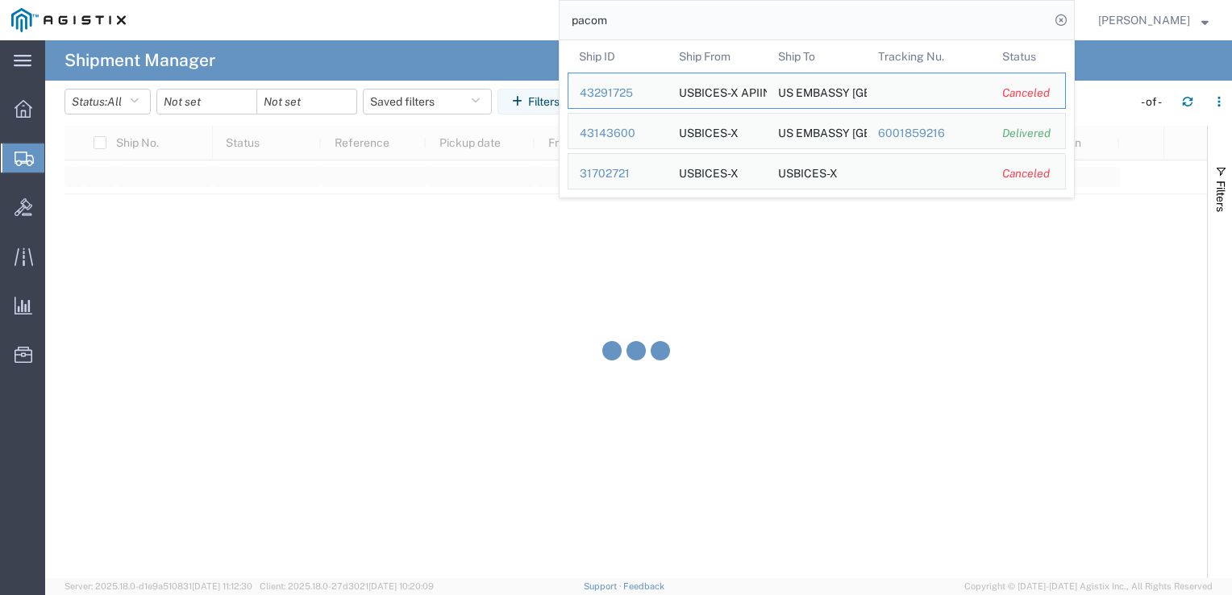
click at [678, 30] on input "pacom" at bounding box center [805, 20] width 490 height 39
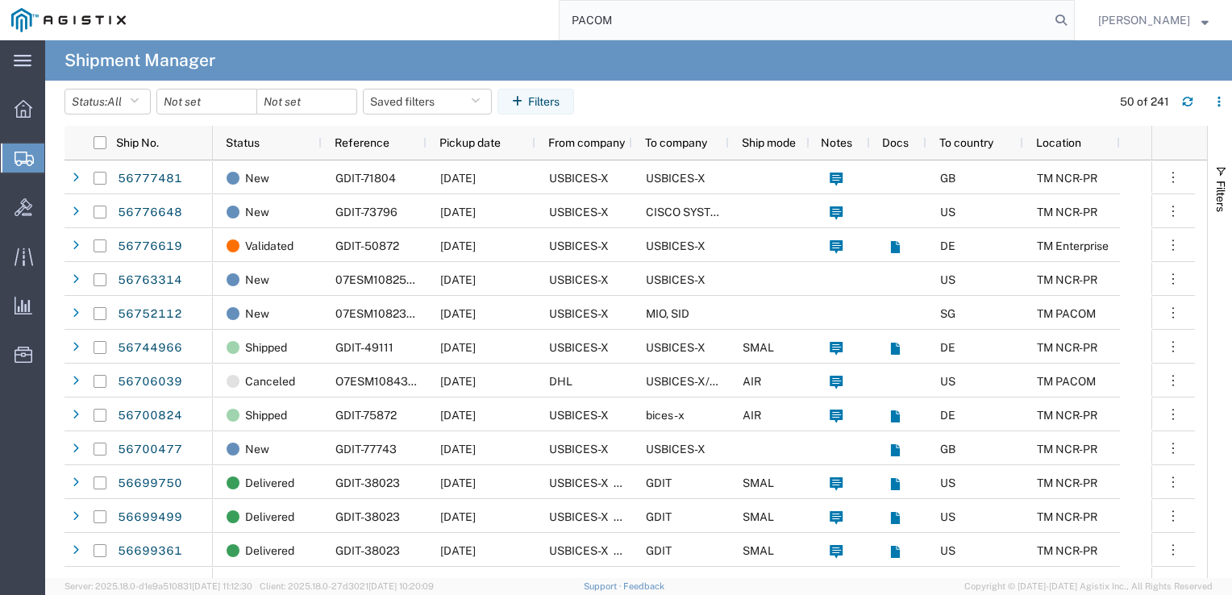
type input "PACOM"
